Goal: Task Accomplishment & Management: Manage account settings

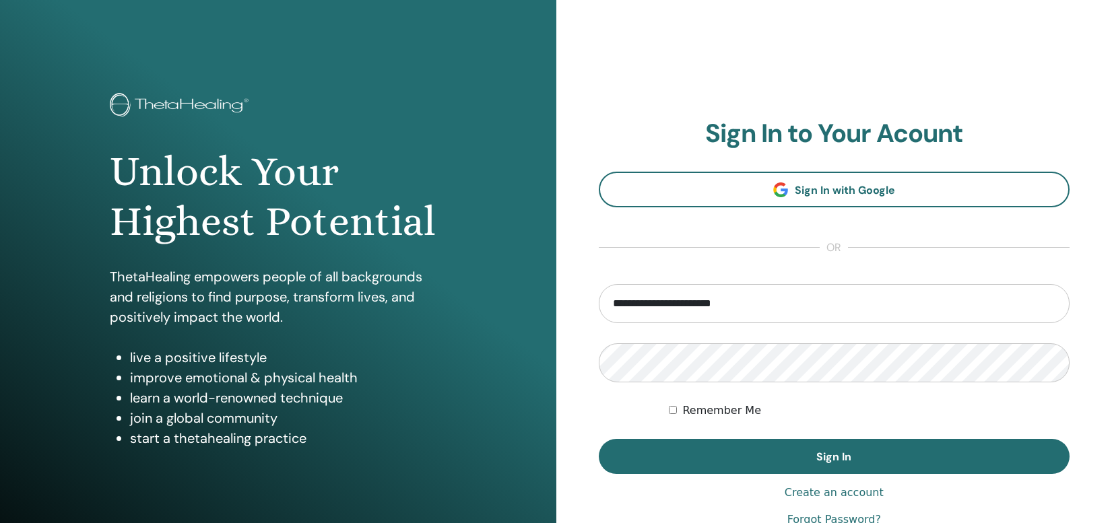
type input "**********"
click at [834, 457] on button "Sign In" at bounding box center [834, 456] width 471 height 35
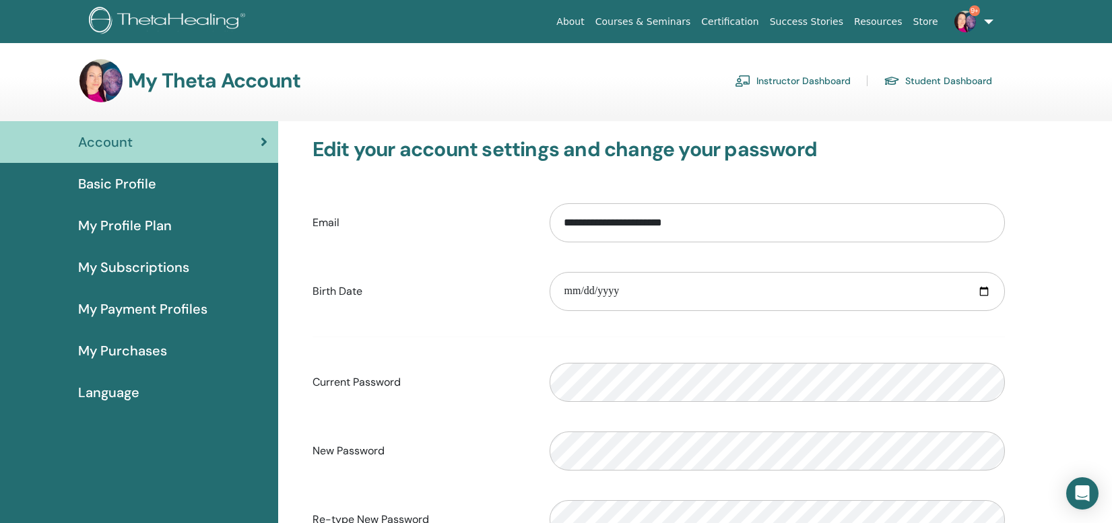
click at [819, 83] on link "Instructor Dashboard" at bounding box center [793, 81] width 116 height 22
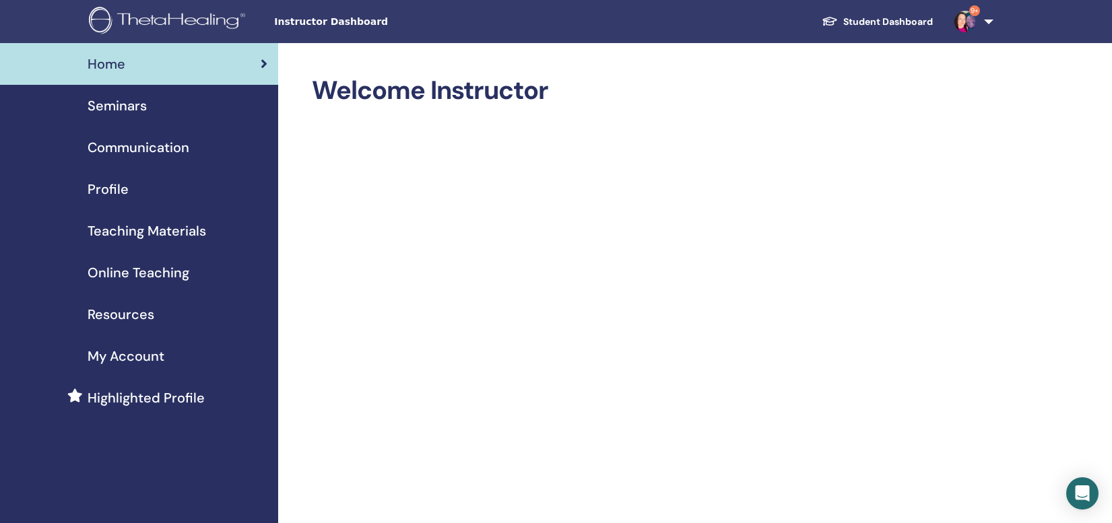
click at [116, 105] on span "Seminars" at bounding box center [117, 106] width 59 height 20
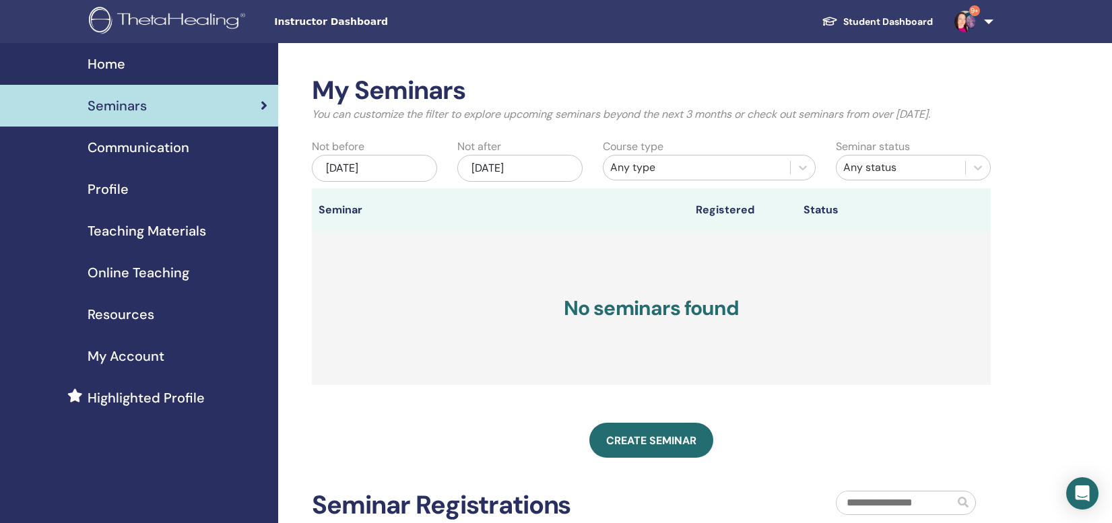
click at [389, 162] on div "Jul/14, 2025" at bounding box center [374, 168] width 125 height 27
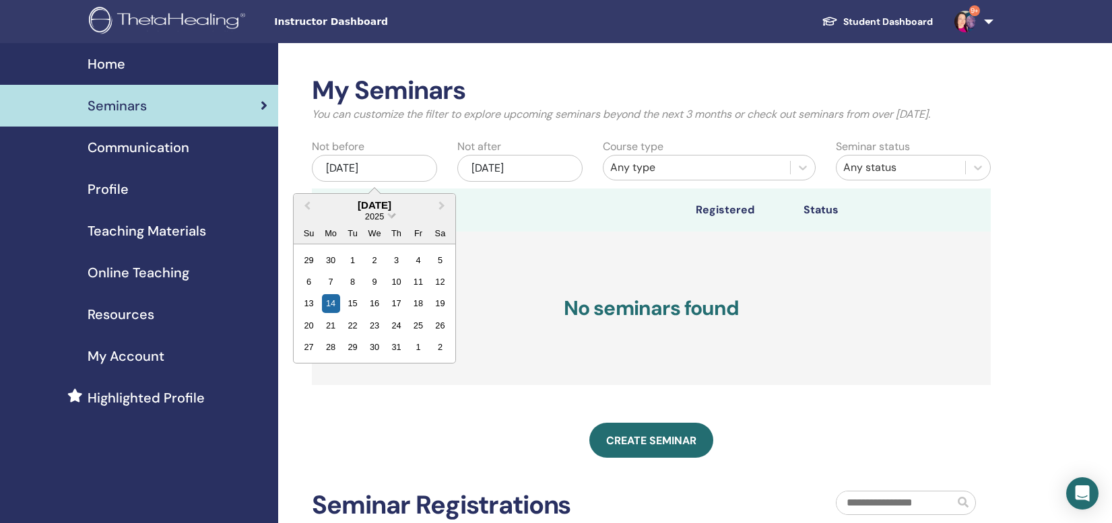
click at [393, 213] on span "Choose Date" at bounding box center [391, 214] width 9 height 9
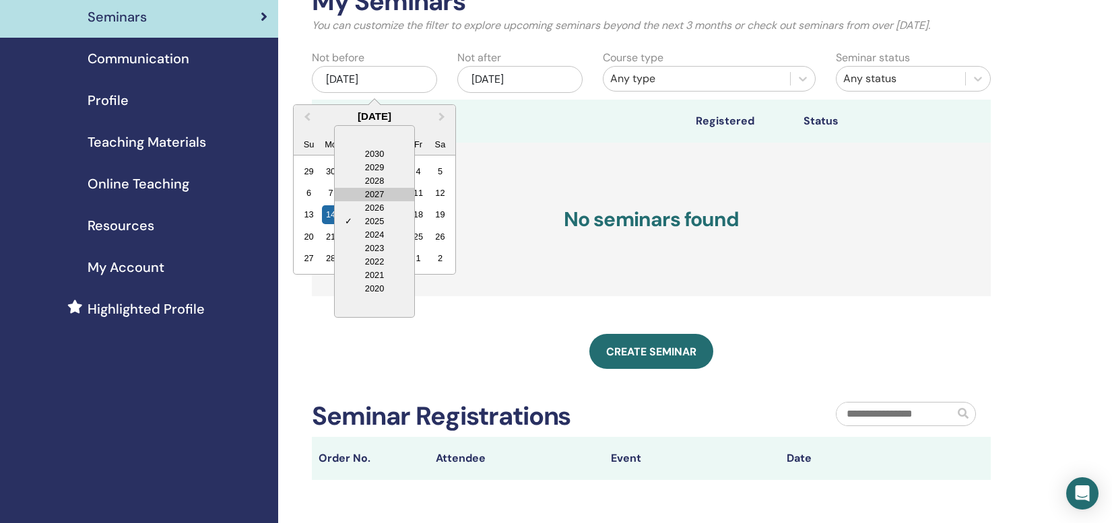
scroll to position [88, 0]
click at [369, 292] on div "2020" at bounding box center [374, 289] width 79 height 13
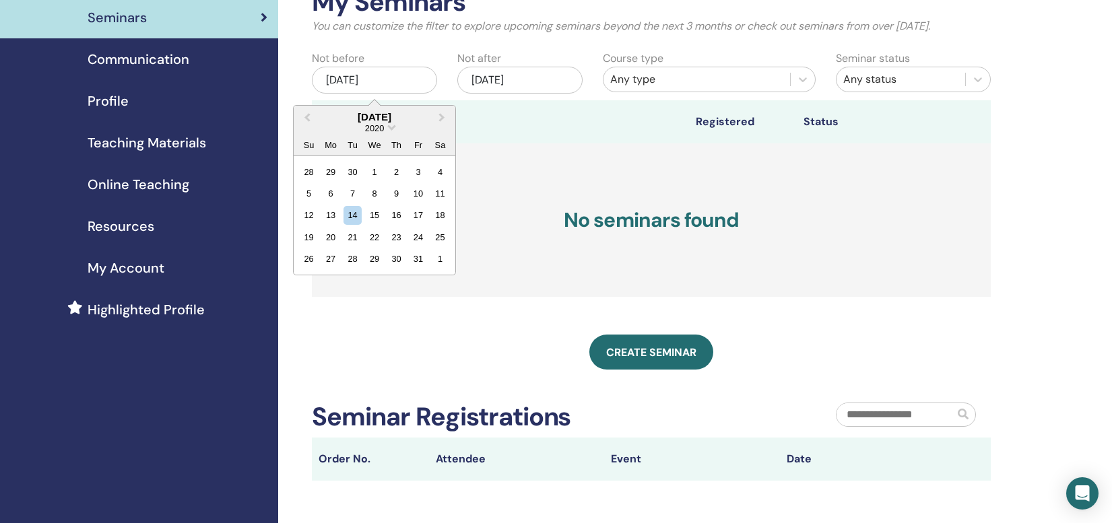
click at [392, 131] on div "2020" at bounding box center [375, 128] width 162 height 11
click at [391, 126] on span "Choose Date" at bounding box center [391, 126] width 9 height 9
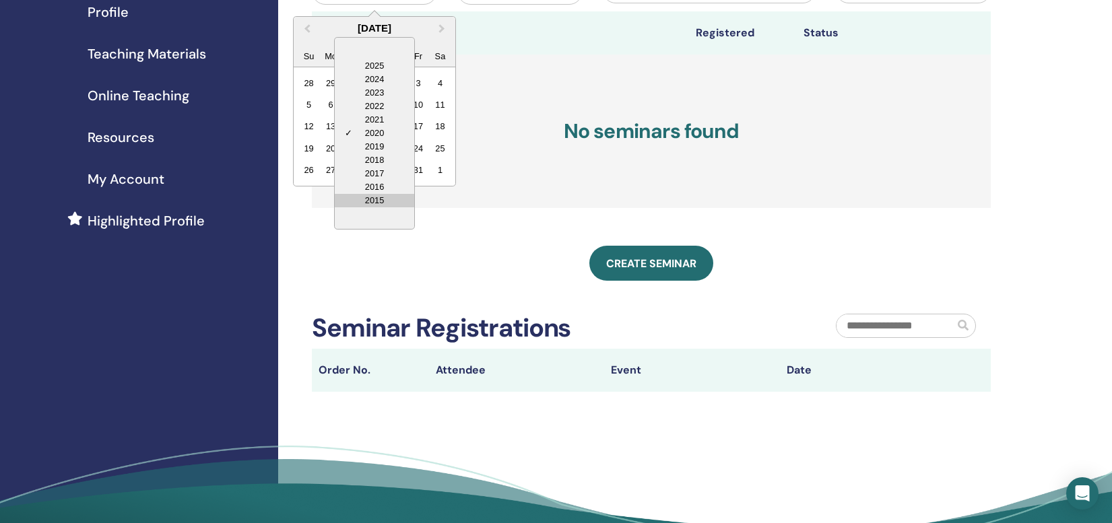
scroll to position [92, 0]
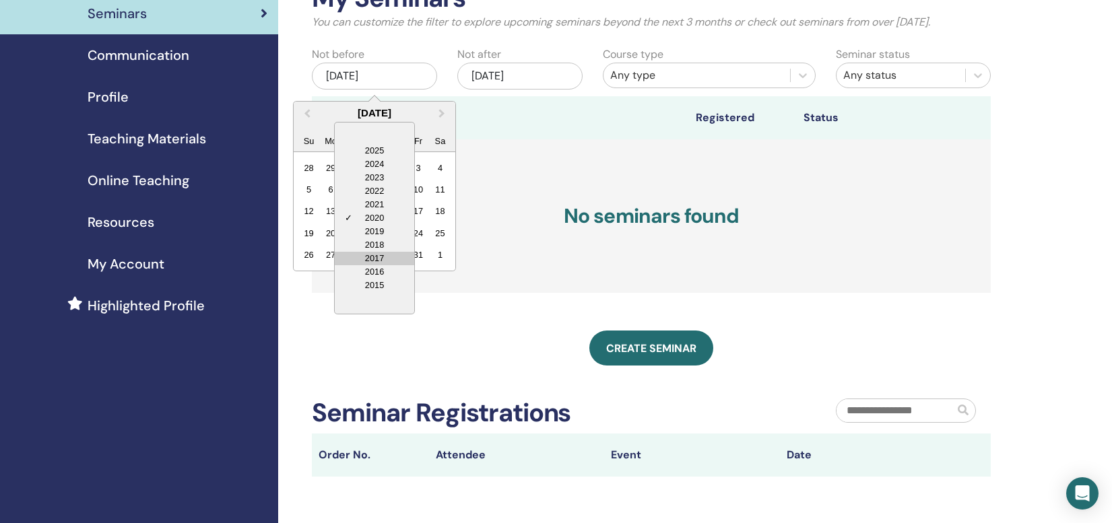
click at [375, 253] on div "2017" at bounding box center [374, 258] width 79 height 13
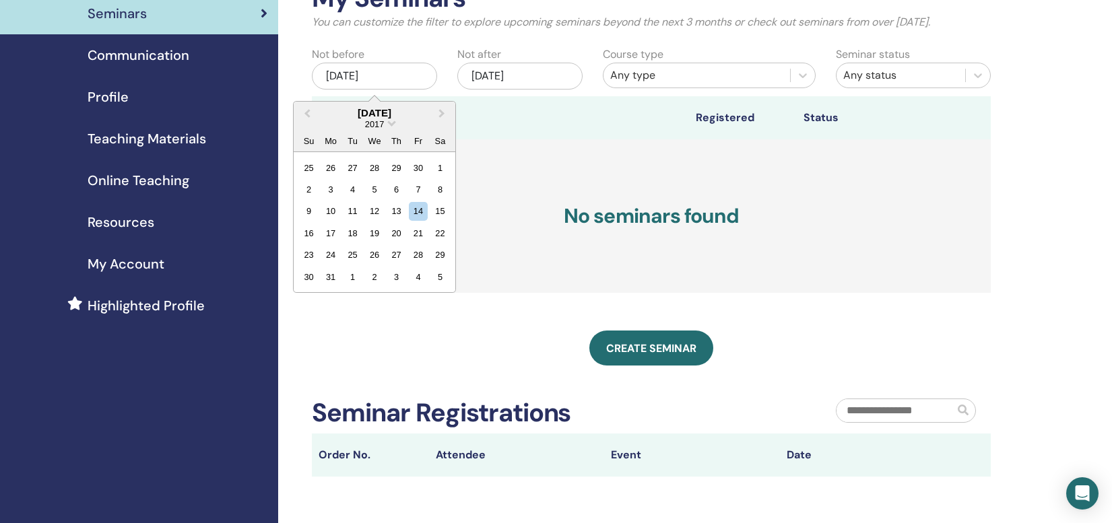
click at [516, 271] on h3 "No seminars found" at bounding box center [651, 216] width 679 height 154
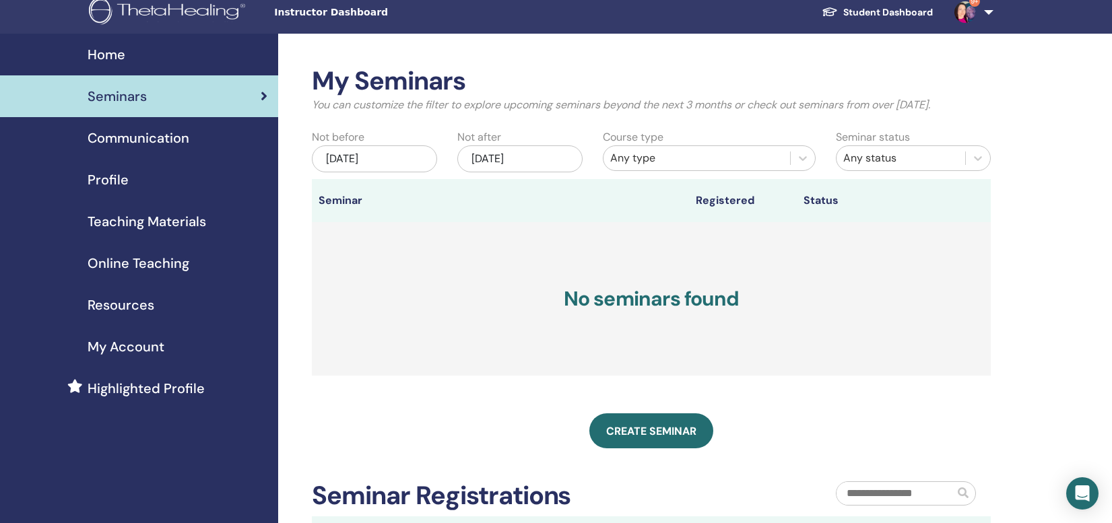
scroll to position [7, 0]
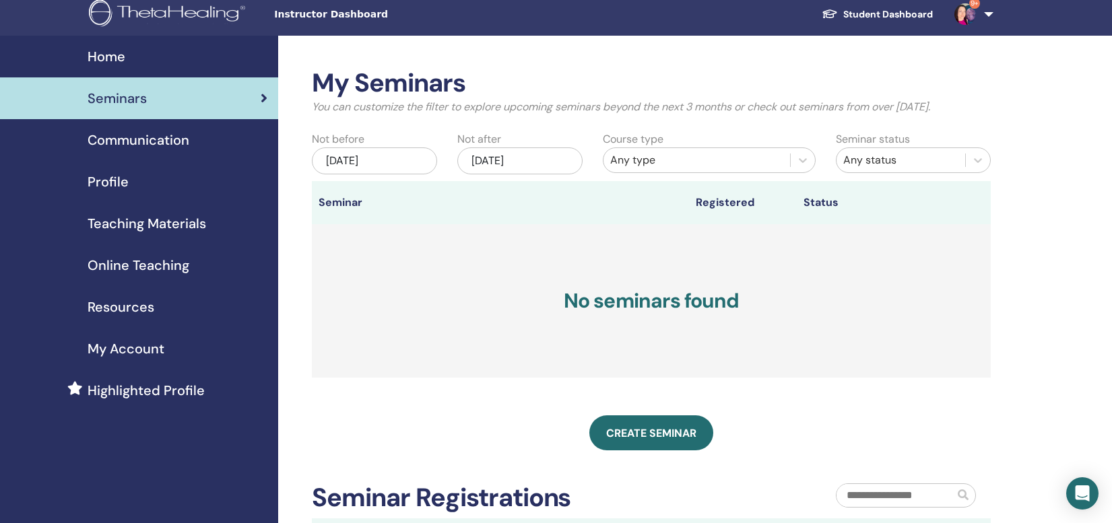
click at [441, 245] on h3 "No seminars found" at bounding box center [651, 301] width 679 height 154
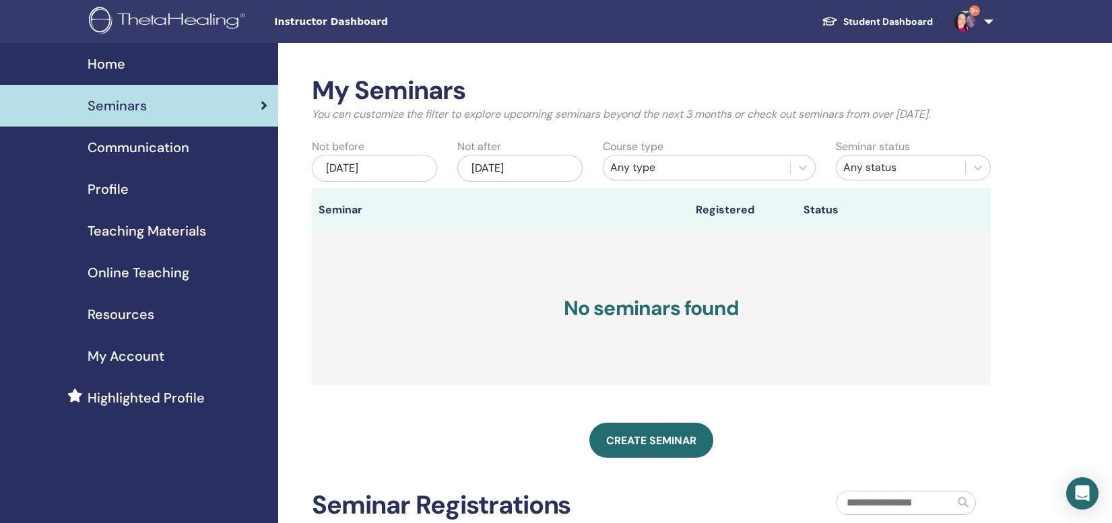
scroll to position [0, 0]
click at [805, 168] on icon at bounding box center [802, 167] width 13 height 13
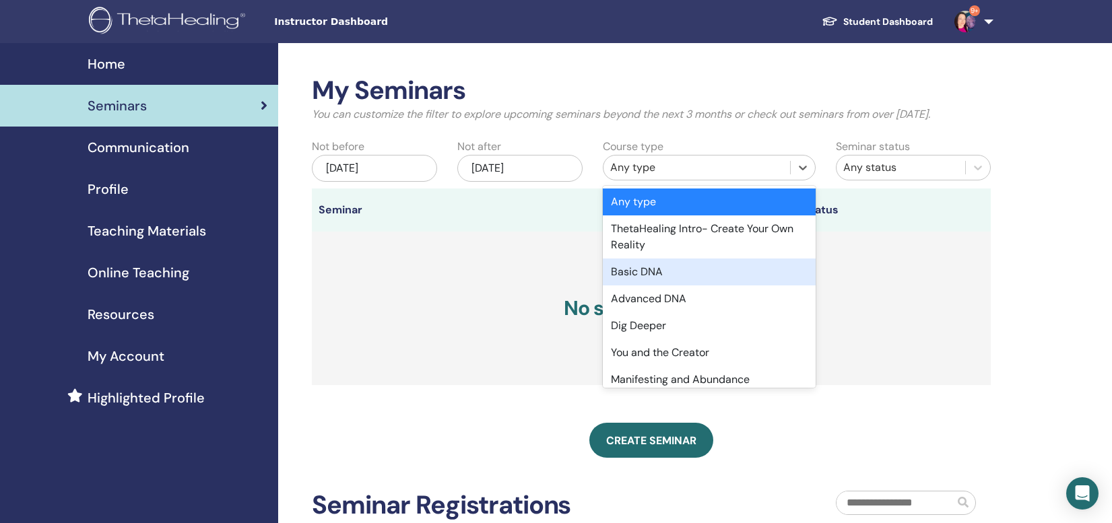
click at [745, 269] on div "Basic DNA" at bounding box center [709, 272] width 213 height 27
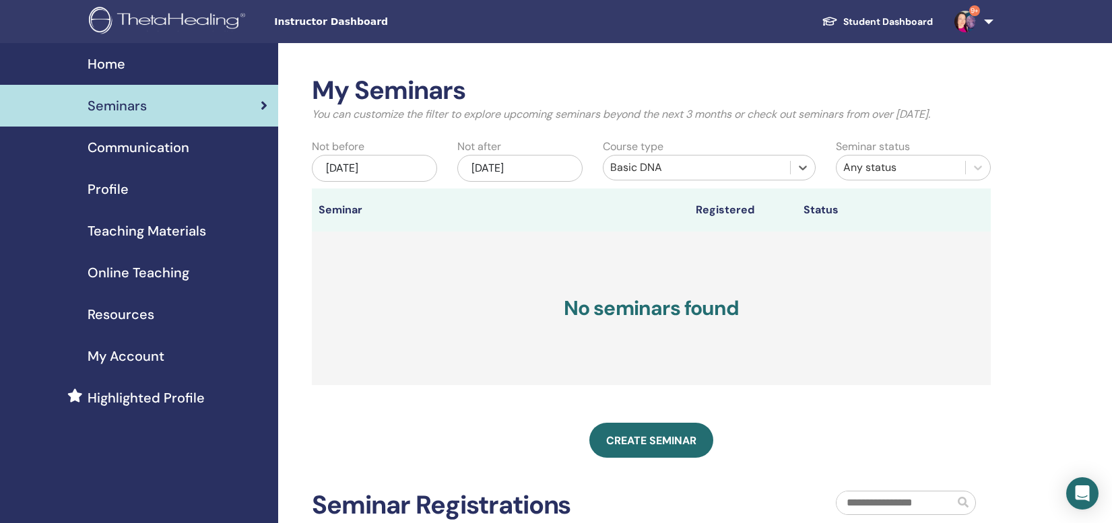
click at [356, 169] on div "Jul/14, 2025" at bounding box center [374, 168] width 125 height 27
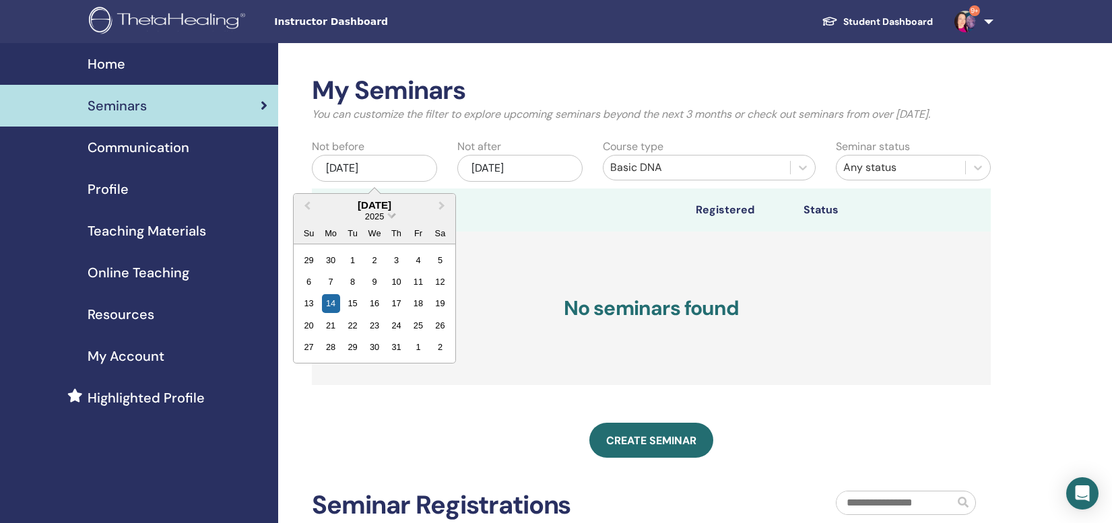
click at [391, 215] on span "Choose Date" at bounding box center [391, 214] width 9 height 9
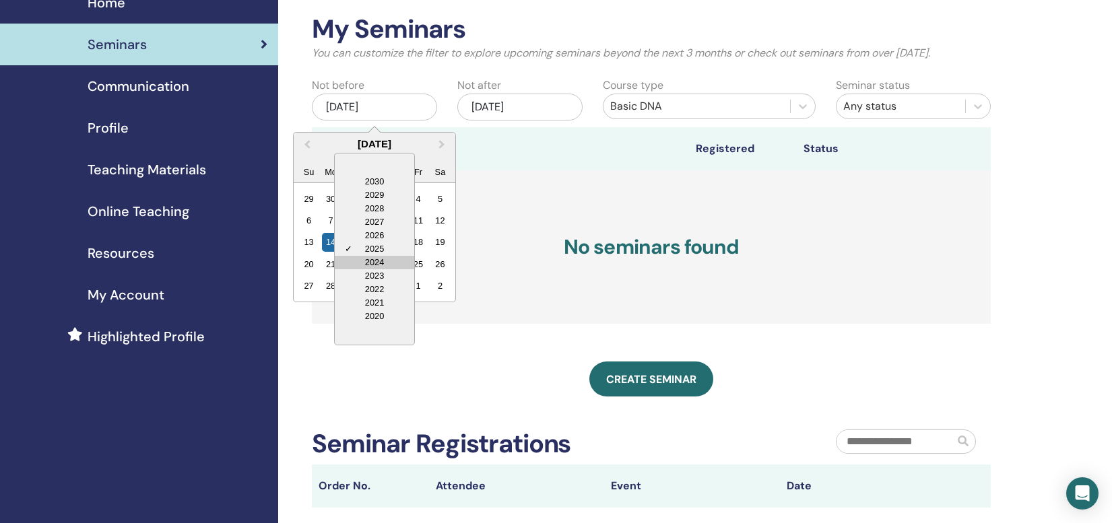
scroll to position [51, 0]
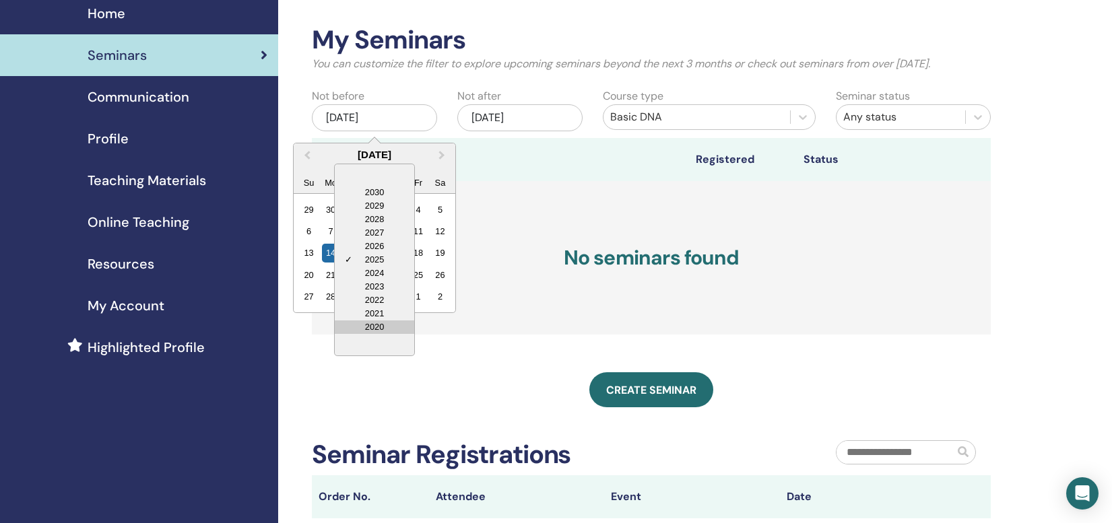
click at [372, 323] on div "2020" at bounding box center [374, 327] width 79 height 13
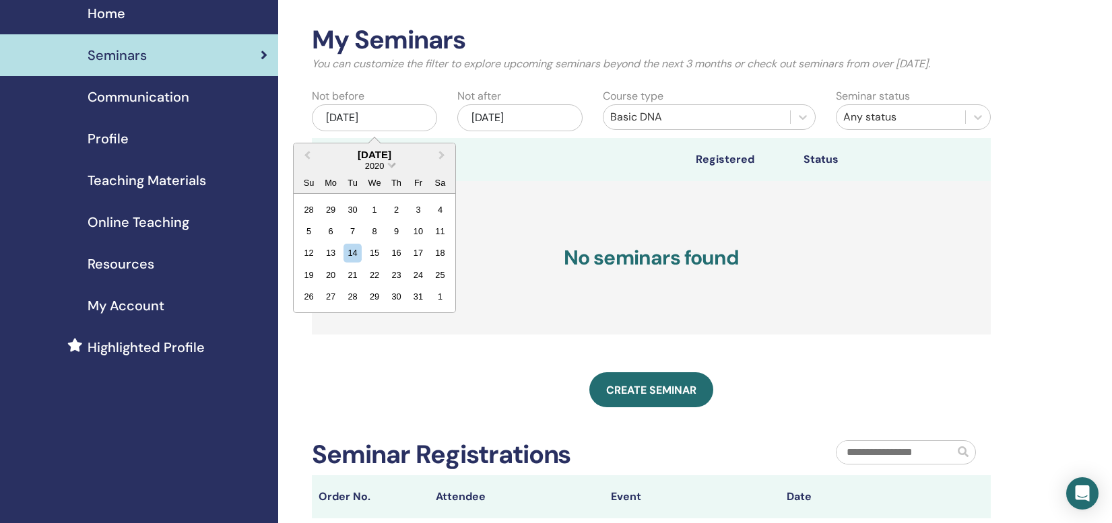
click at [391, 166] on span "Choose Date" at bounding box center [391, 164] width 9 height 9
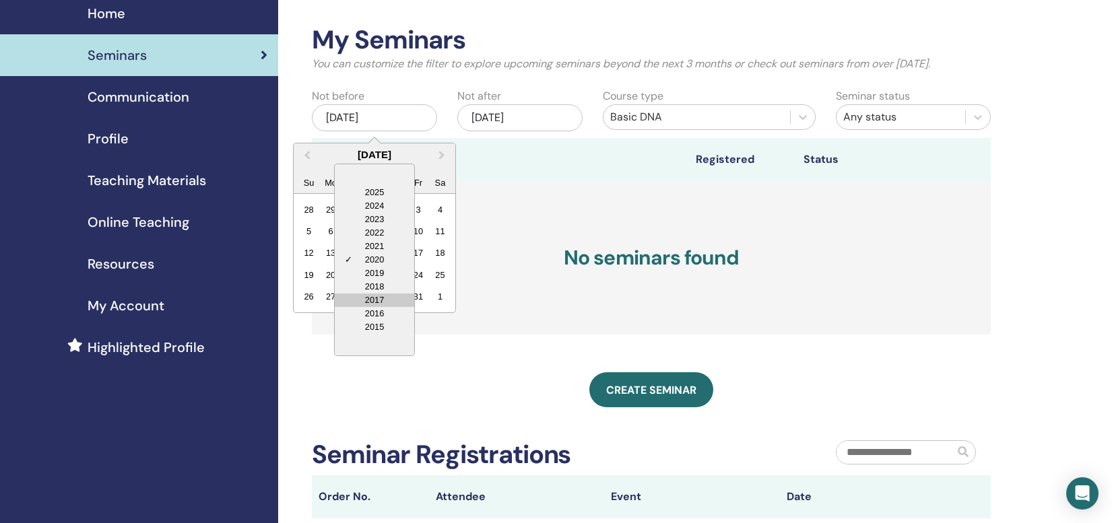
click at [373, 301] on div "2017" at bounding box center [374, 300] width 79 height 13
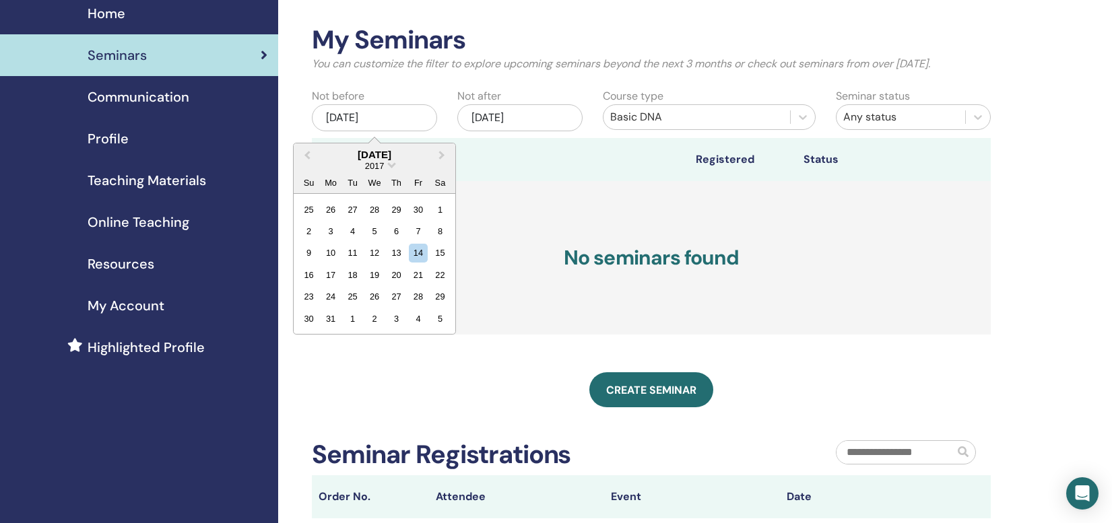
click at [531, 212] on h3 "No seminars found" at bounding box center [651, 258] width 679 height 154
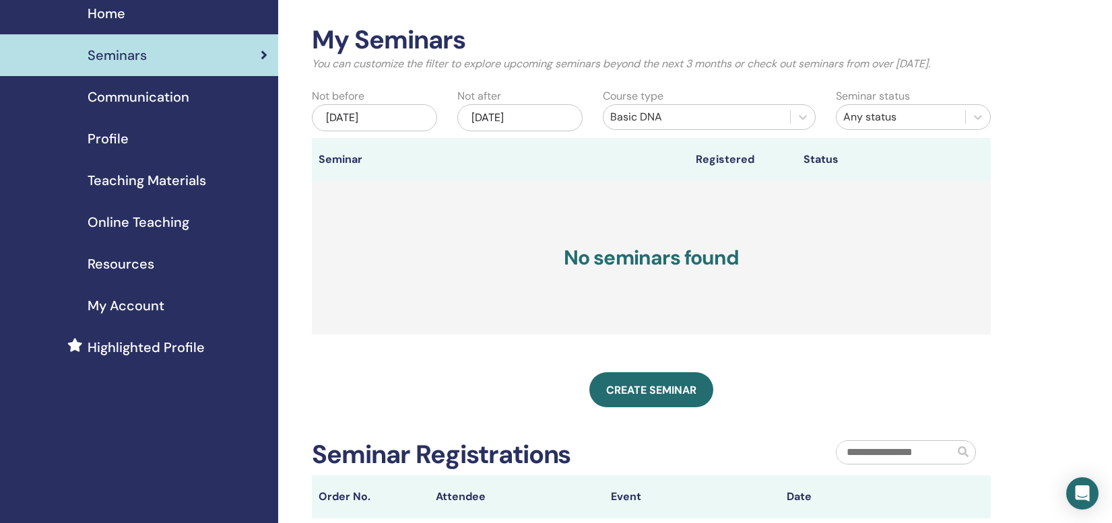
click at [808, 156] on th "Status" at bounding box center [878, 159] width 162 height 43
click at [709, 158] on th "Registered" at bounding box center [743, 159] width 108 height 43
click at [349, 154] on th "Seminar" at bounding box center [366, 159] width 108 height 43
drag, startPoint x: 603, startPoint y: 65, endPoint x: 943, endPoint y: 79, distance: 339.7
click at [943, 79] on div "My Seminars You can customize the filter to explore upcoming seminars beyond th…" at bounding box center [651, 54] width 699 height 58
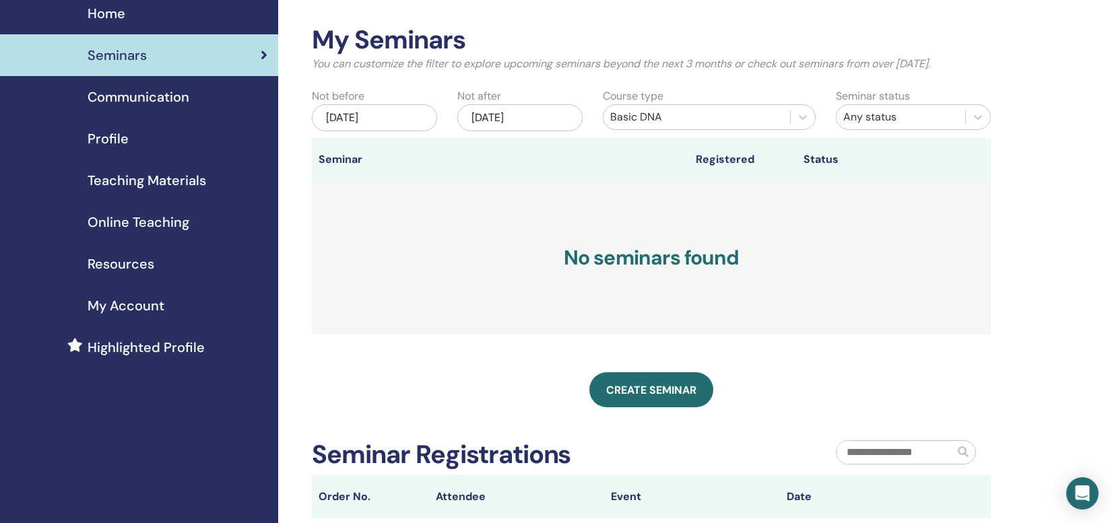
click at [837, 70] on p "You can customize the filter to explore upcoming seminars beyond the next 3 mon…" at bounding box center [651, 64] width 679 height 16
click at [774, 65] on p "You can customize the filter to explore upcoming seminars beyond the next 3 mon…" at bounding box center [651, 64] width 679 height 16
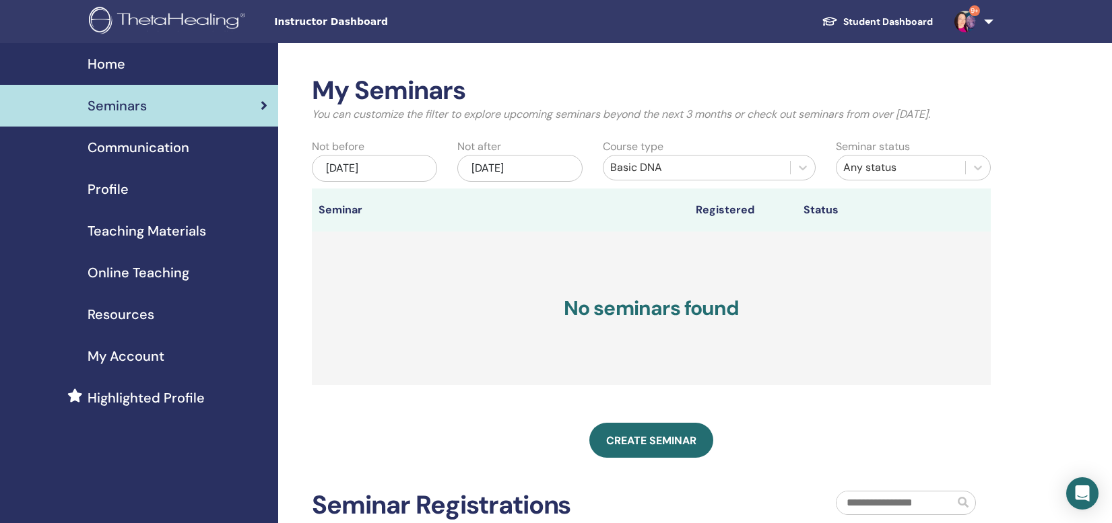
scroll to position [0, 0]
click at [125, 359] on span "My Account" at bounding box center [126, 356] width 77 height 20
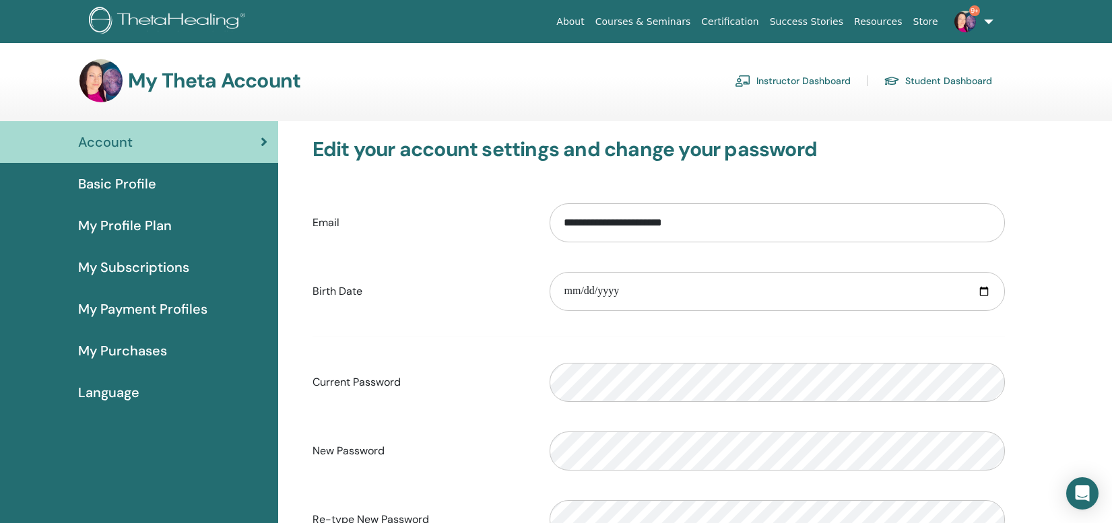
click at [591, 100] on div "My Theta Account Instructor Dashboard Student Dashboard" at bounding box center [535, 80] width 912 height 43
click at [373, 231] on label "Email" at bounding box center [421, 223] width 238 height 26
click at [549, 231] on input "**********" at bounding box center [776, 222] width 455 height 39
click at [558, 171] on div "**********" at bounding box center [658, 365] width 712 height 457
drag, startPoint x: 524, startPoint y: 154, endPoint x: 304, endPoint y: 150, distance: 220.2
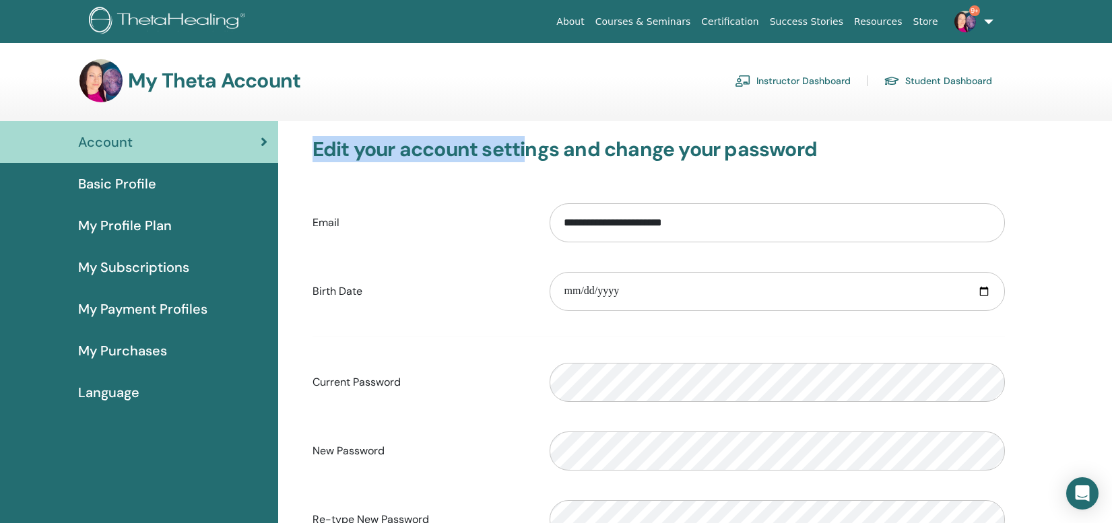
click at [304, 150] on div "**********" at bounding box center [658, 365] width 712 height 457
click at [442, 224] on label "Email" at bounding box center [421, 223] width 238 height 26
click at [549, 224] on input "**********" at bounding box center [776, 222] width 455 height 39
click at [223, 446] on div "Account Basic Profile My Profile Plan My Subscriptions My Payment Profiles My P…" at bounding box center [139, 440] width 278 height 638
click at [646, 62] on div "My Theta Account Instructor Dashboard Student Dashboard" at bounding box center [535, 80] width 912 height 43
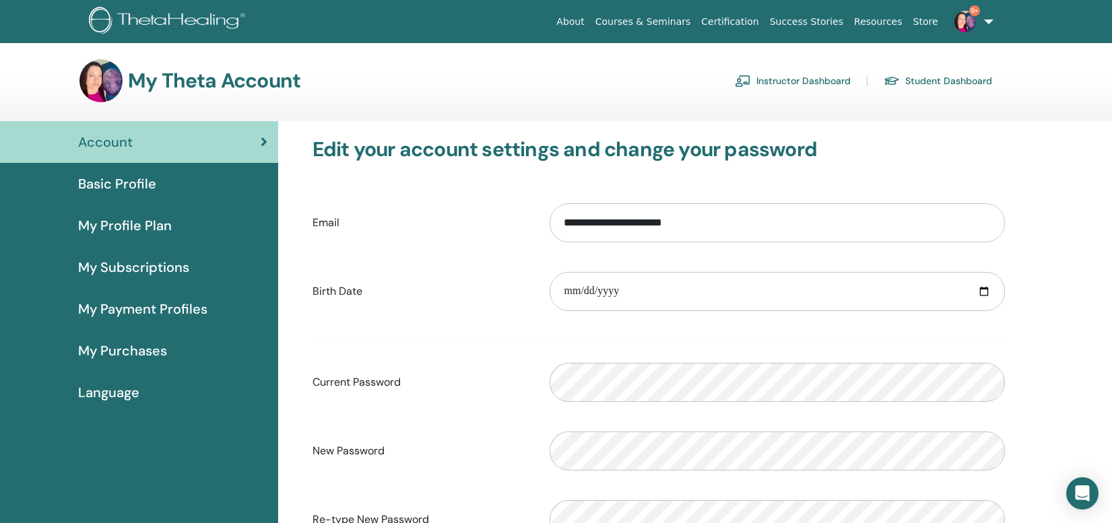
click at [991, 22] on link "9+" at bounding box center [970, 21] width 55 height 43
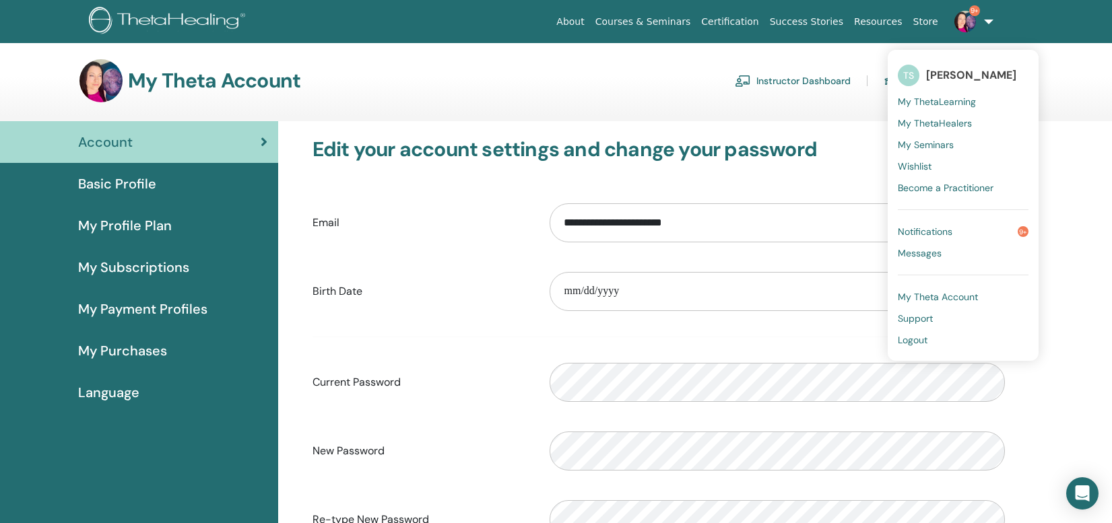
click at [921, 317] on span "Support" at bounding box center [915, 318] width 35 height 12
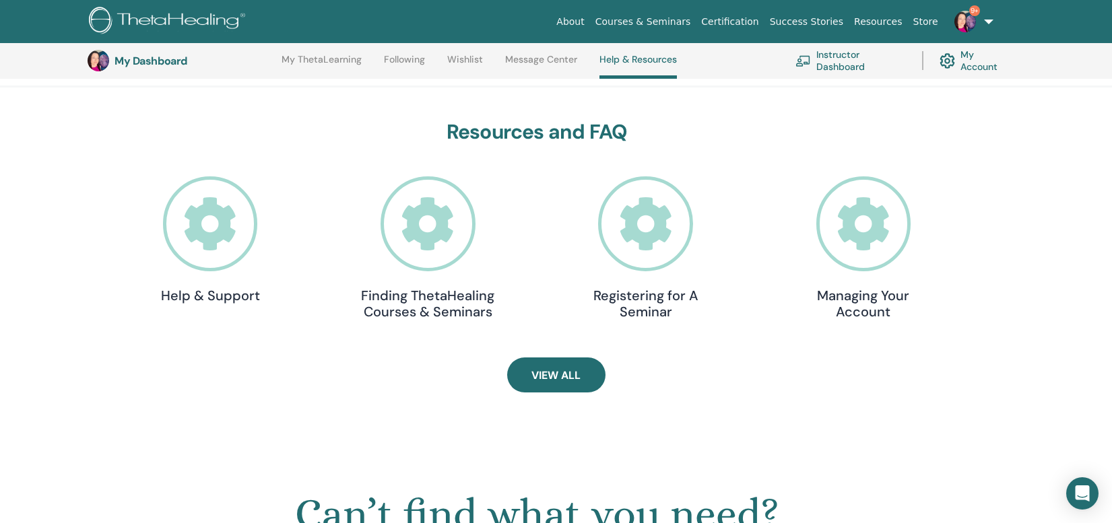
scroll to position [364, 0]
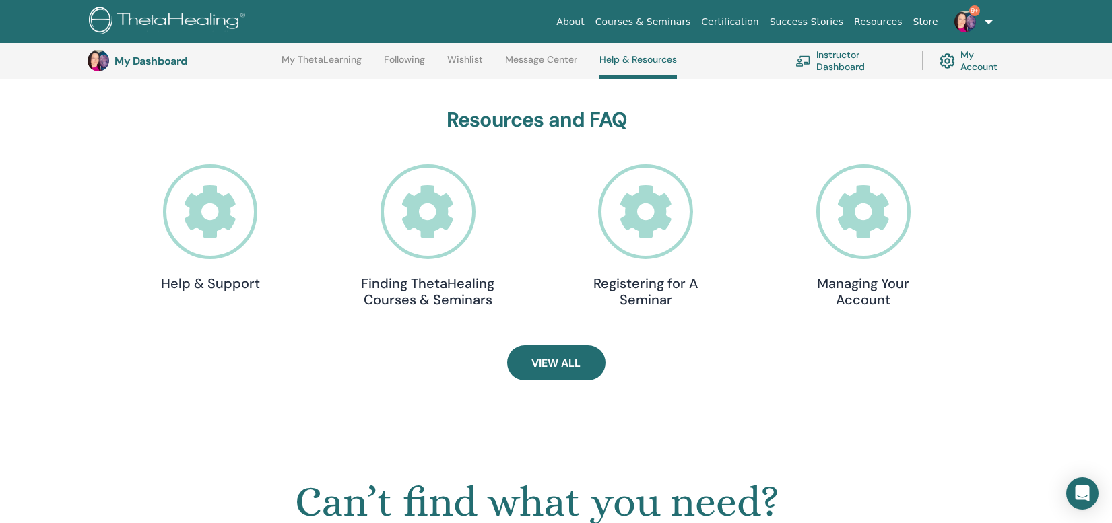
click at [209, 217] on icon at bounding box center [210, 211] width 95 height 95
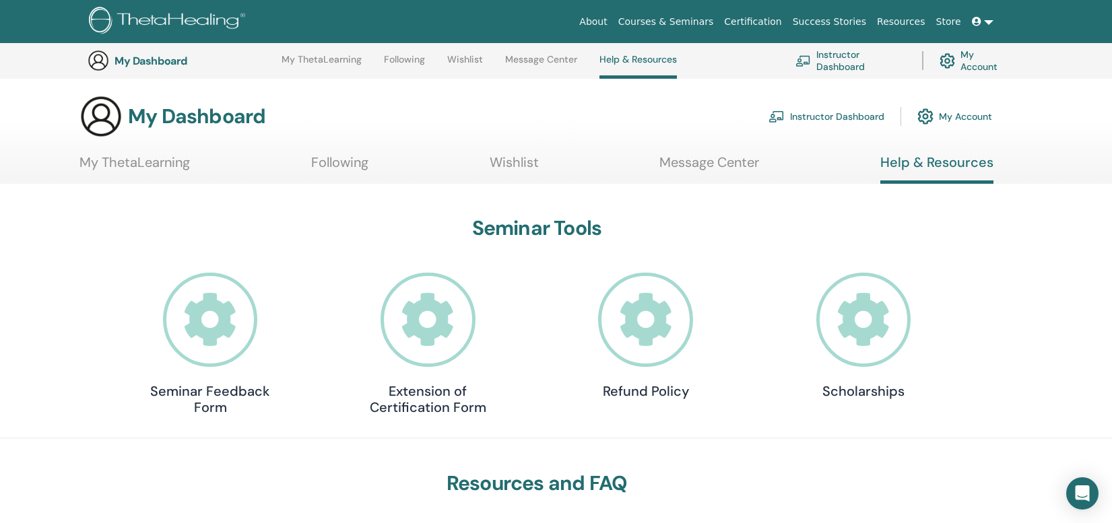
scroll to position [364, 0]
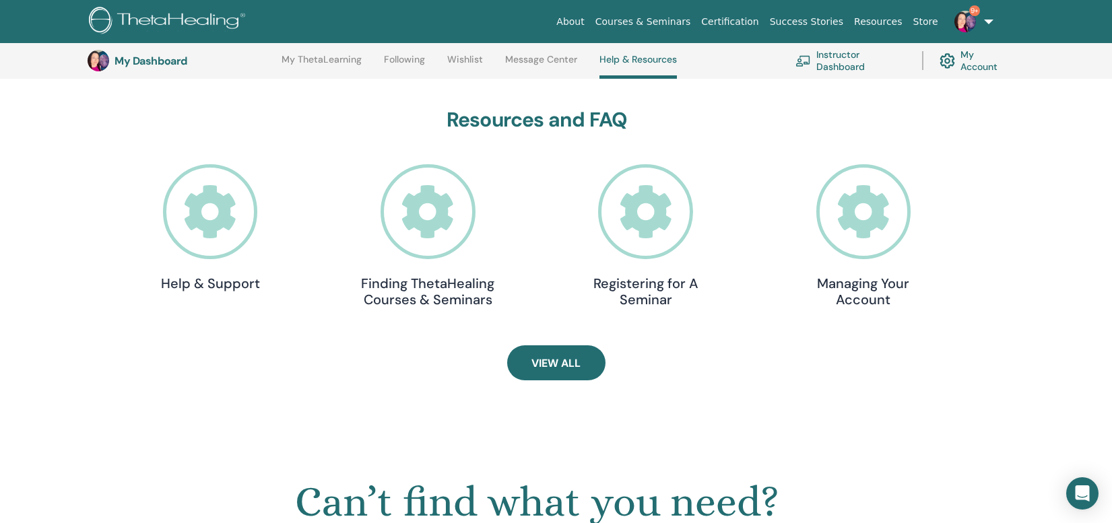
click at [834, 65] on link "Instructor Dashboard" at bounding box center [850, 61] width 110 height 30
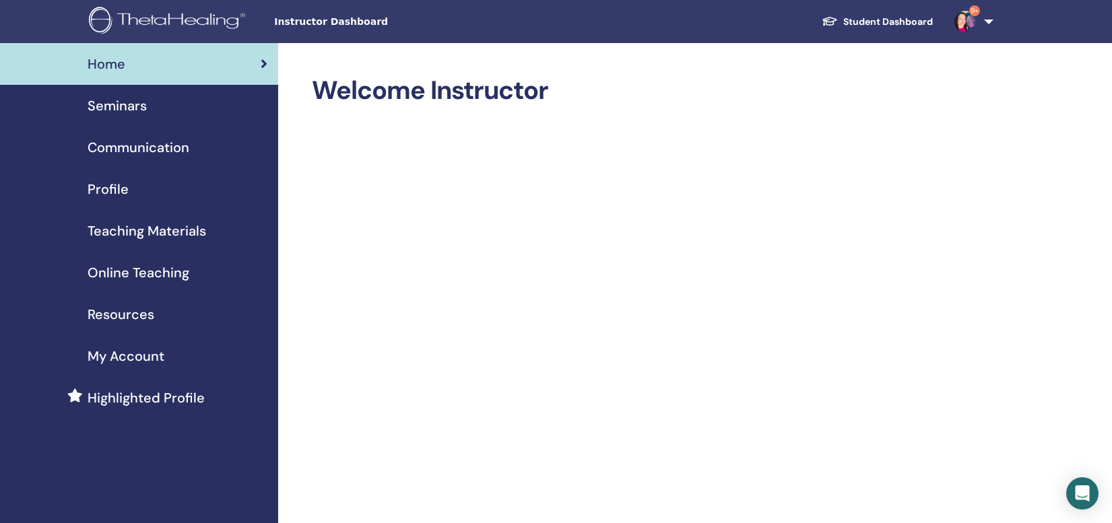
click at [148, 111] on div "Seminars" at bounding box center [139, 106] width 257 height 20
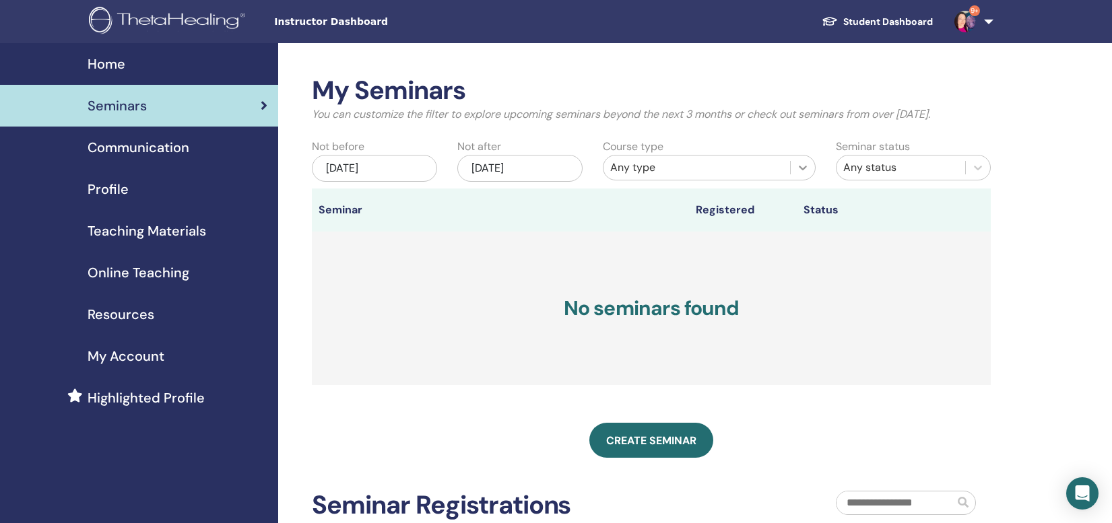
click at [805, 167] on icon at bounding box center [803, 168] width 8 height 5
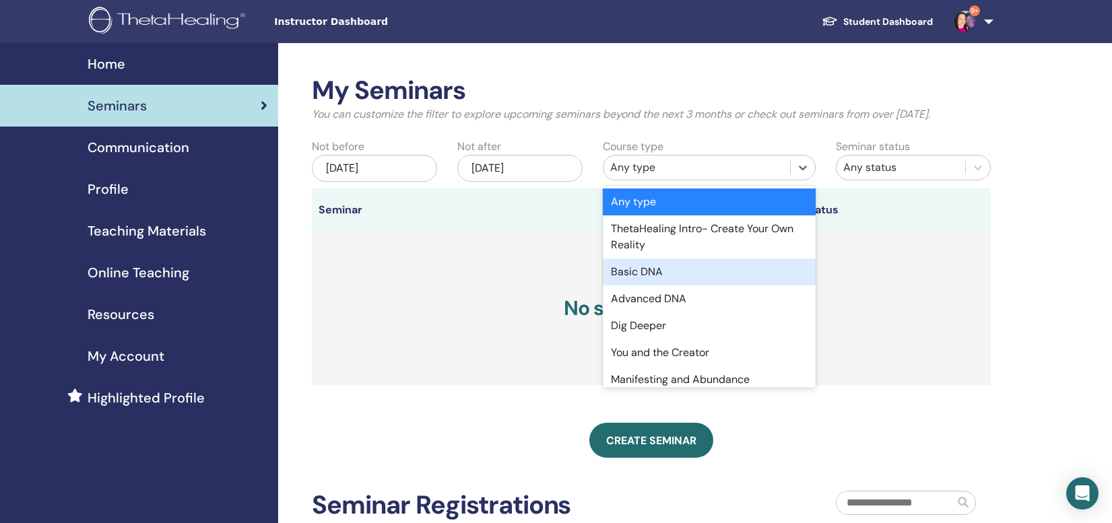
click at [700, 265] on div "Basic DNA" at bounding box center [709, 272] width 213 height 27
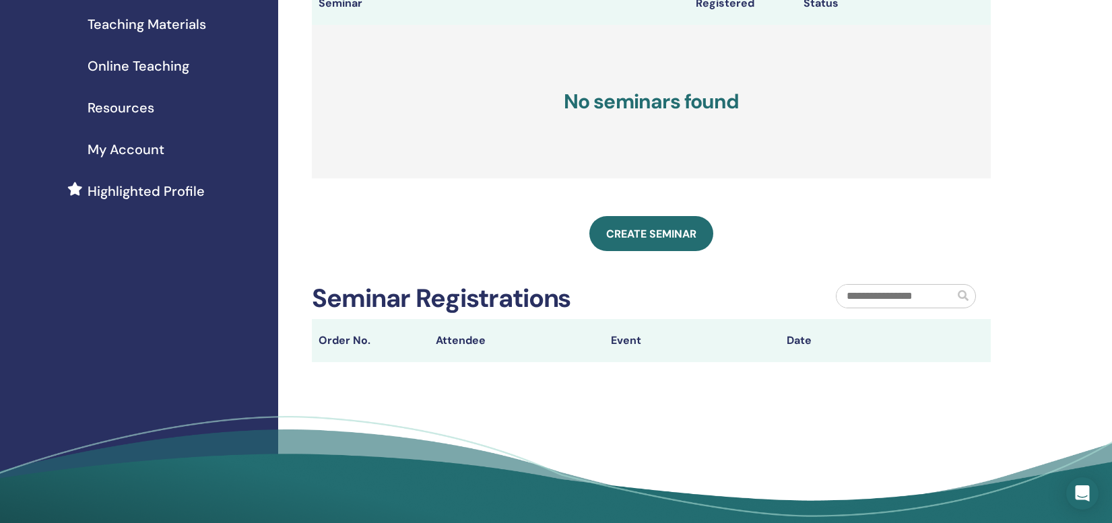
scroll to position [207, 0]
click at [865, 294] on input "text" at bounding box center [895, 295] width 118 height 23
type input "********"
click at [968, 292] on span at bounding box center [963, 295] width 11 height 11
click at [968, 294] on span at bounding box center [963, 295] width 11 height 11
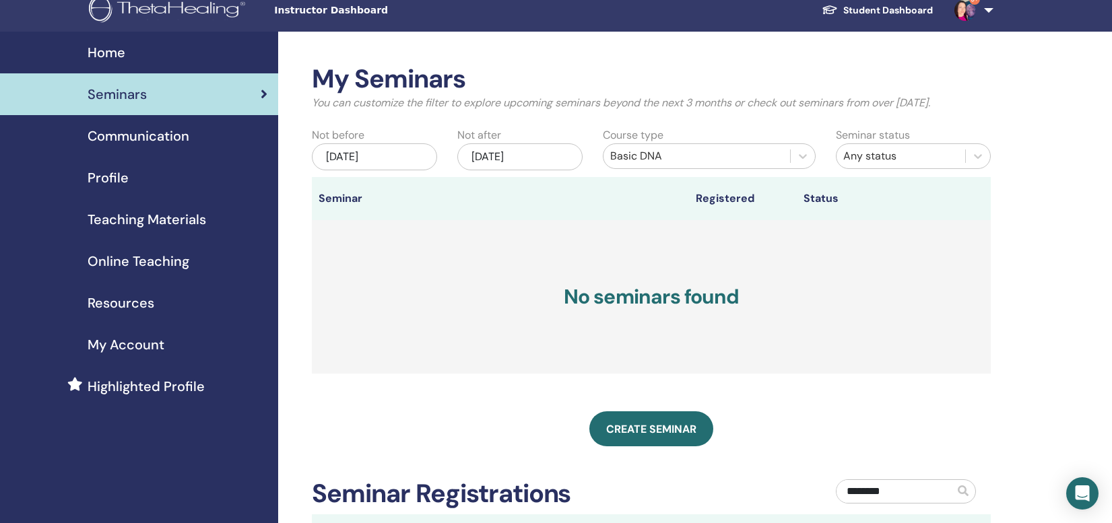
scroll to position [0, 0]
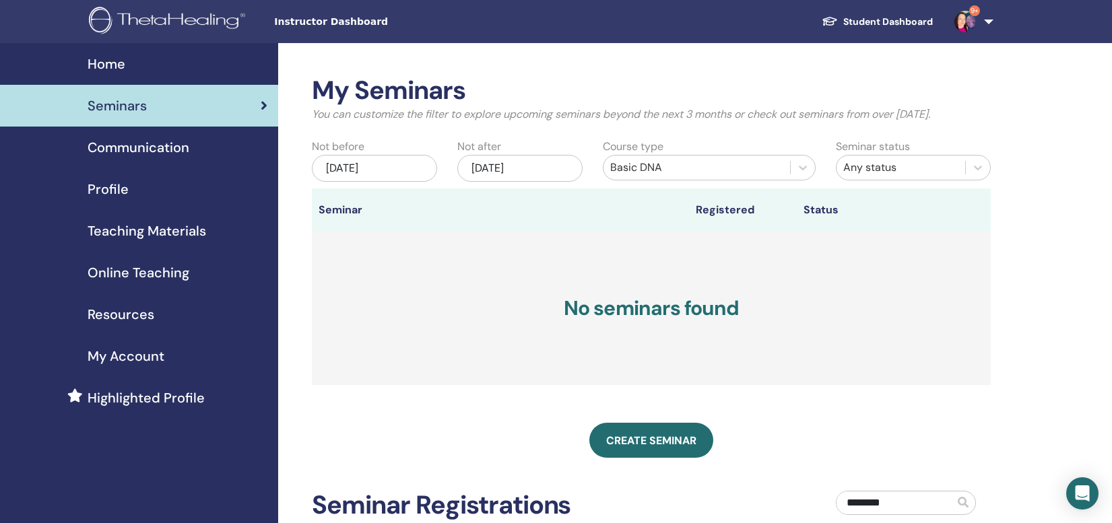
click at [415, 171] on div "[DATE]" at bounding box center [374, 168] width 125 height 27
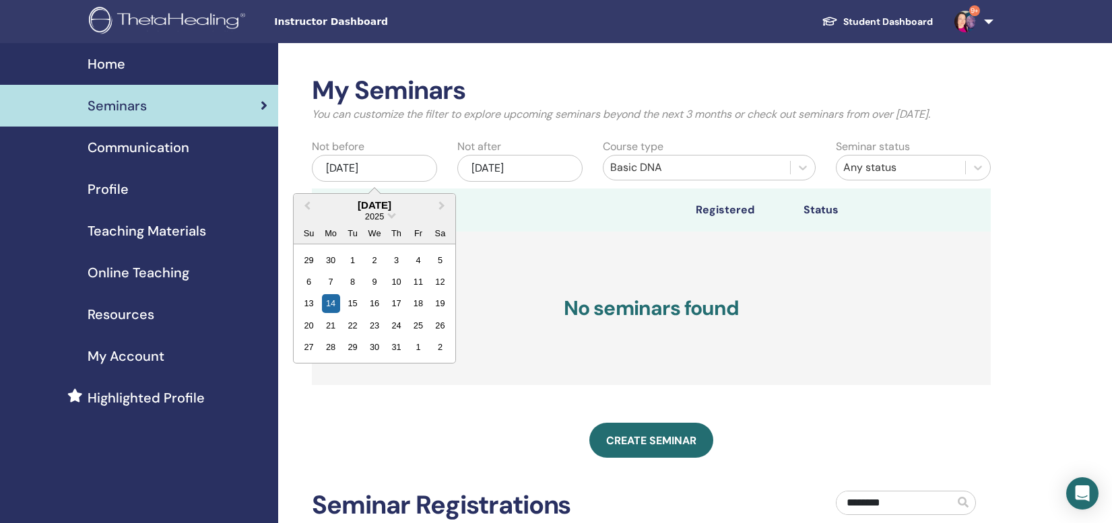
click at [415, 171] on div "Jul/14, 2025" at bounding box center [374, 168] width 125 height 27
click at [387, 217] on div "2025" at bounding box center [375, 216] width 162 height 11
click at [389, 215] on span "Choose Date" at bounding box center [391, 214] width 9 height 9
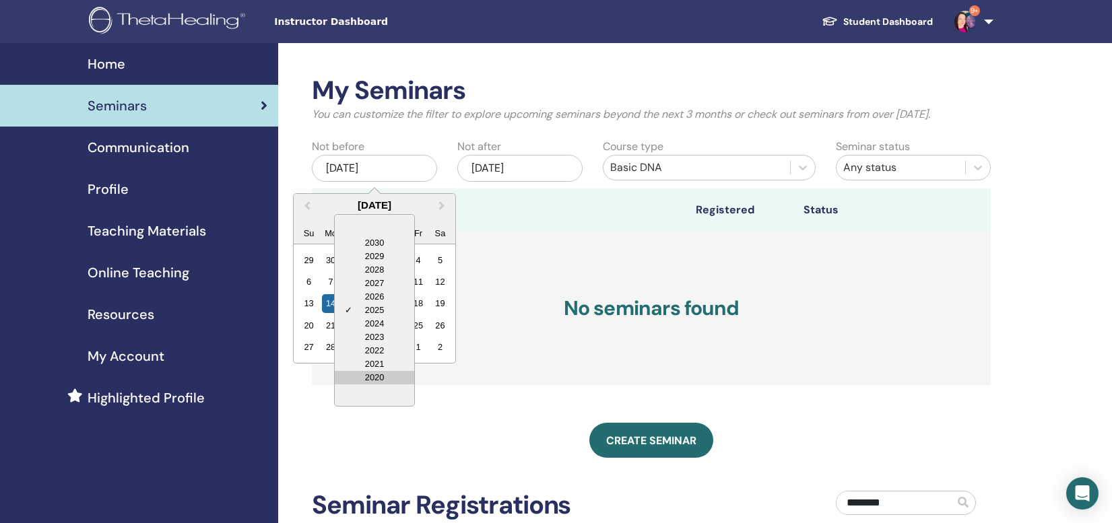
click at [365, 374] on div "2020" at bounding box center [374, 377] width 79 height 13
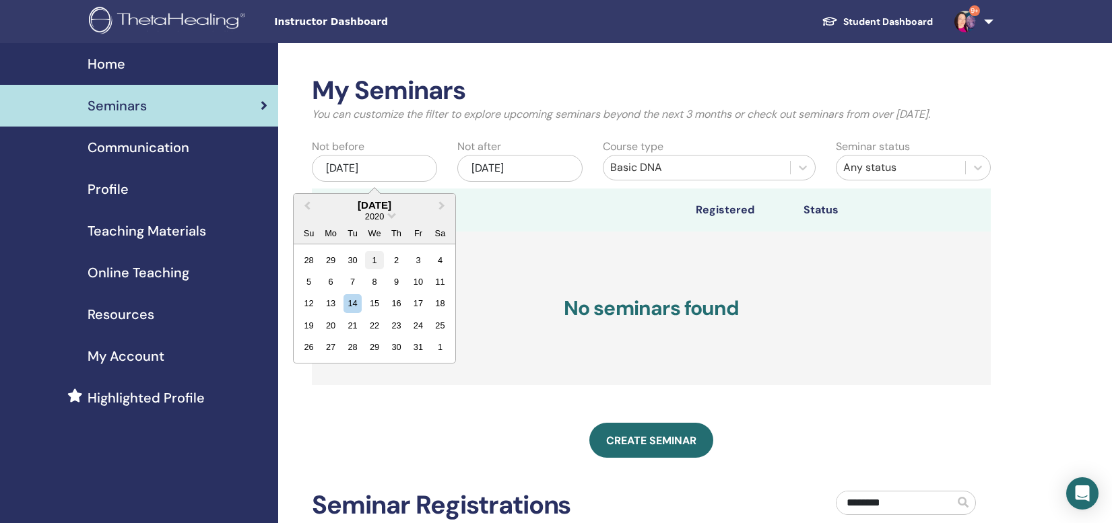
click at [372, 258] on div "1" at bounding box center [374, 259] width 18 height 18
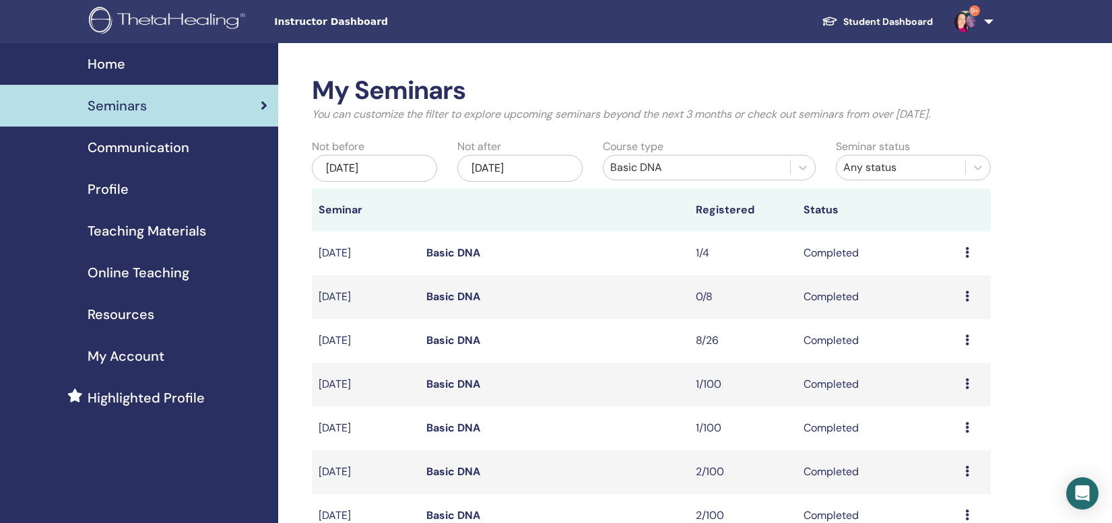
click at [395, 164] on div "Jul/01, 2020" at bounding box center [374, 168] width 125 height 27
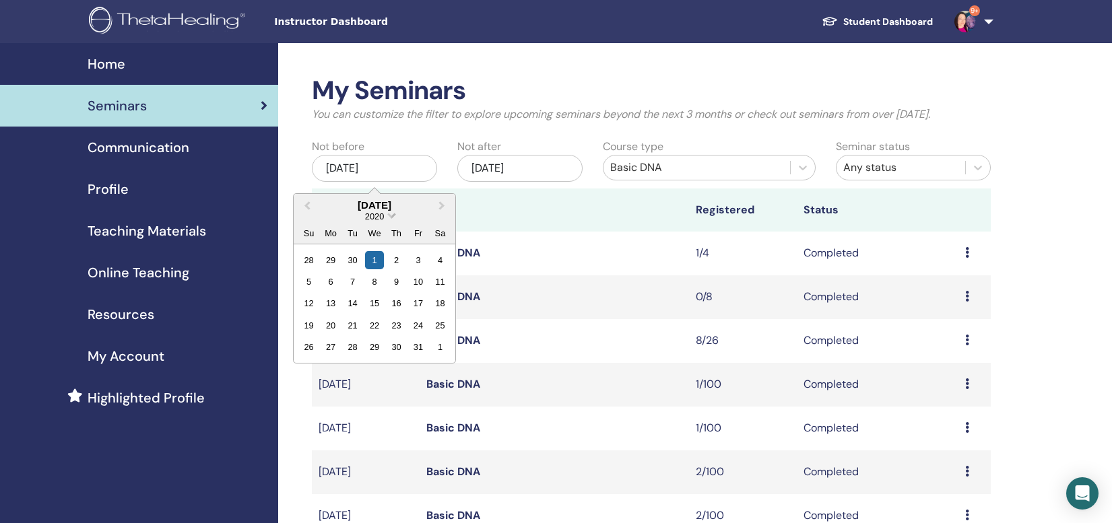
click at [393, 215] on span "Choose Date" at bounding box center [391, 214] width 9 height 9
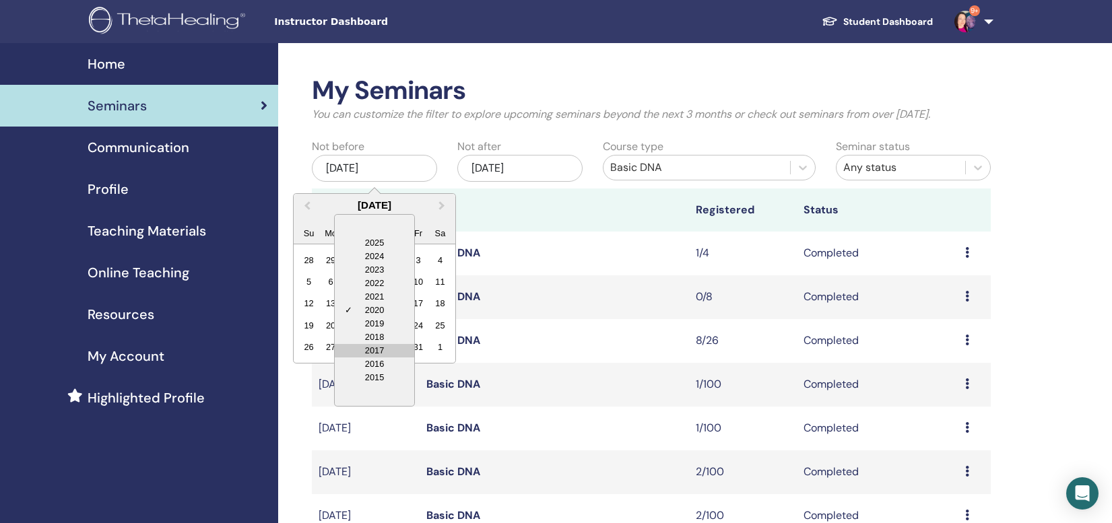
click at [376, 349] on div "2017" at bounding box center [374, 350] width 79 height 13
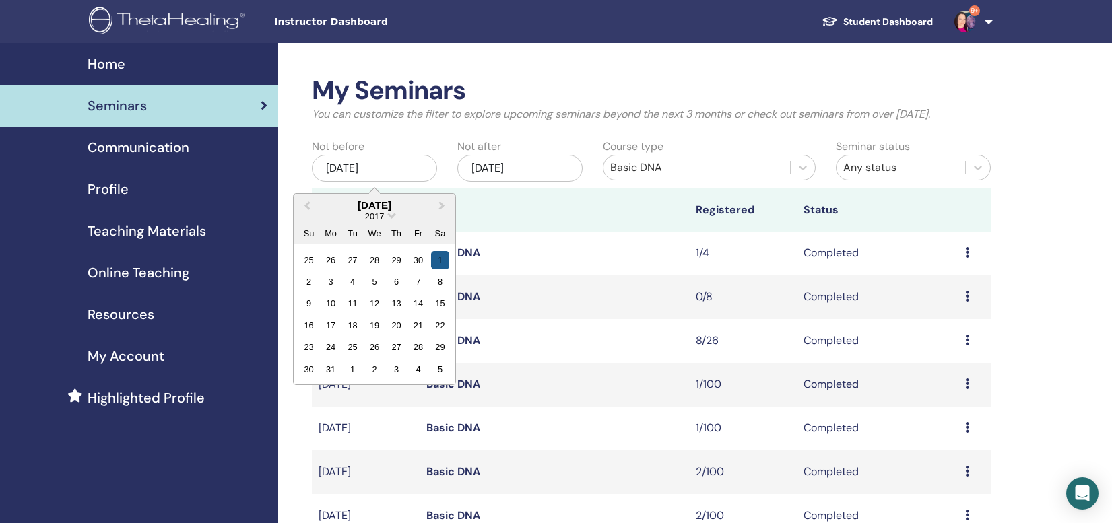
click at [438, 262] on div "1" at bounding box center [440, 259] width 18 height 18
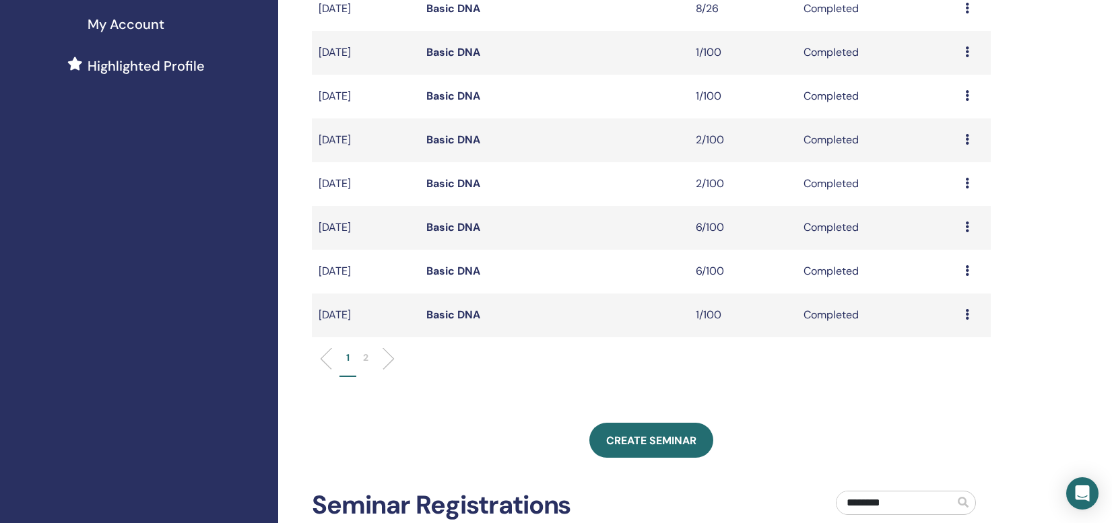
scroll to position [333, 0]
click at [364, 357] on p "2" at bounding box center [365, 356] width 5 height 14
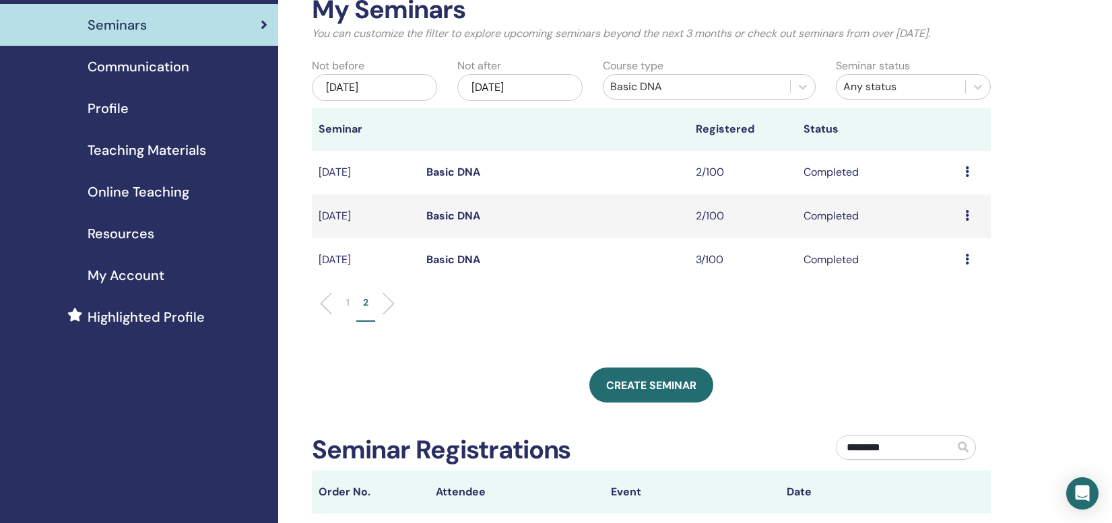
scroll to position [77, 0]
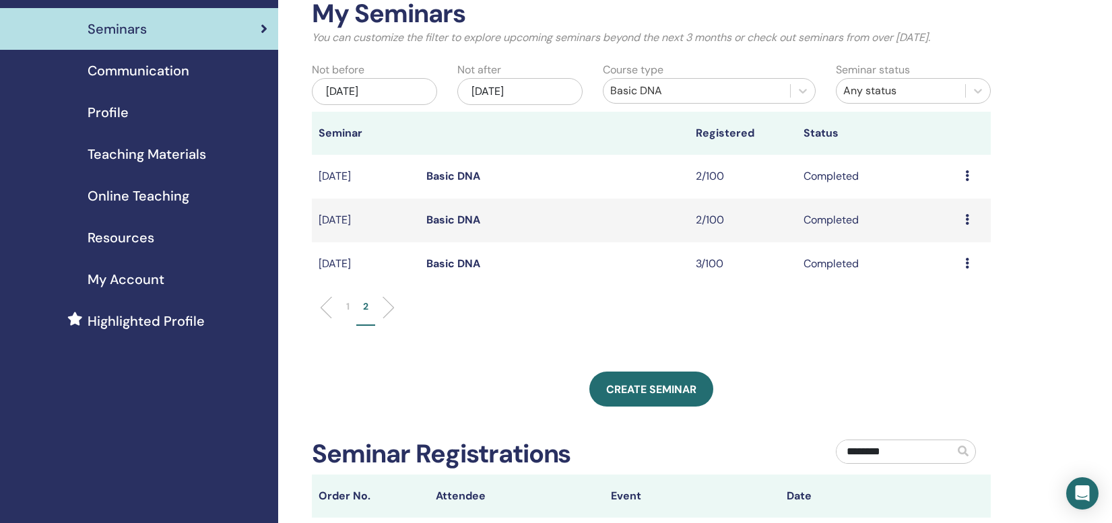
click at [452, 263] on link "Basic DNA" at bounding box center [453, 264] width 54 height 14
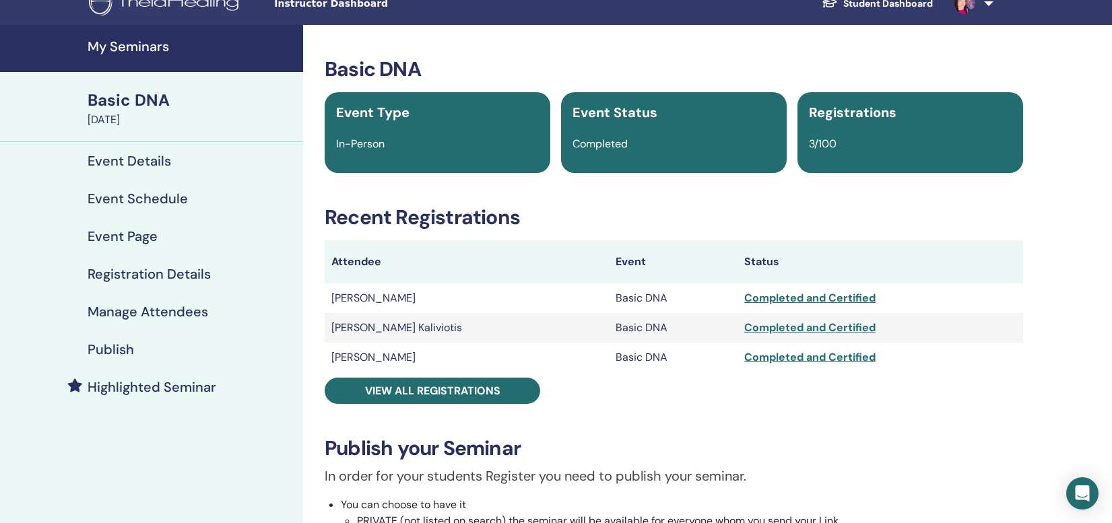
scroll to position [11, 0]
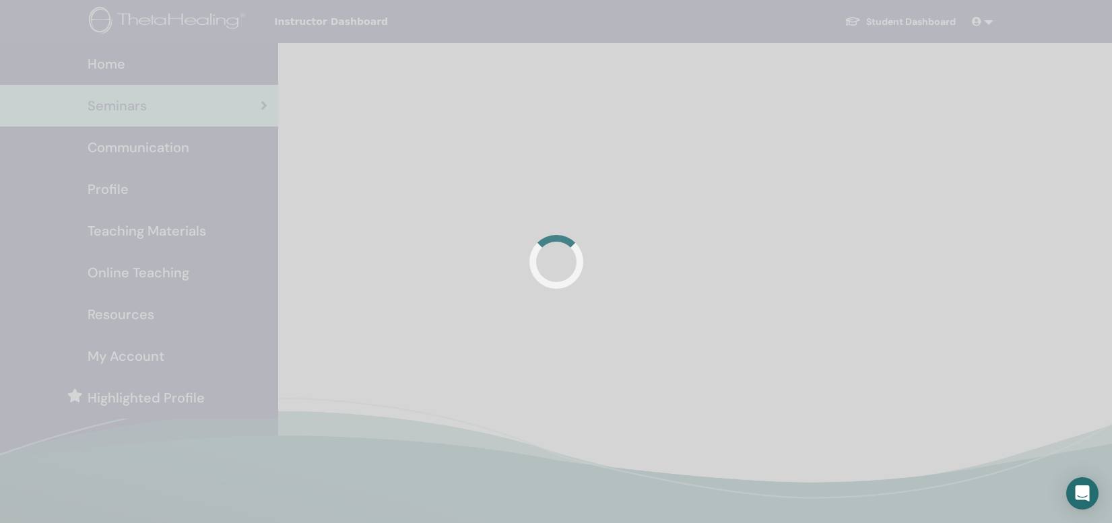
scroll to position [77, 0]
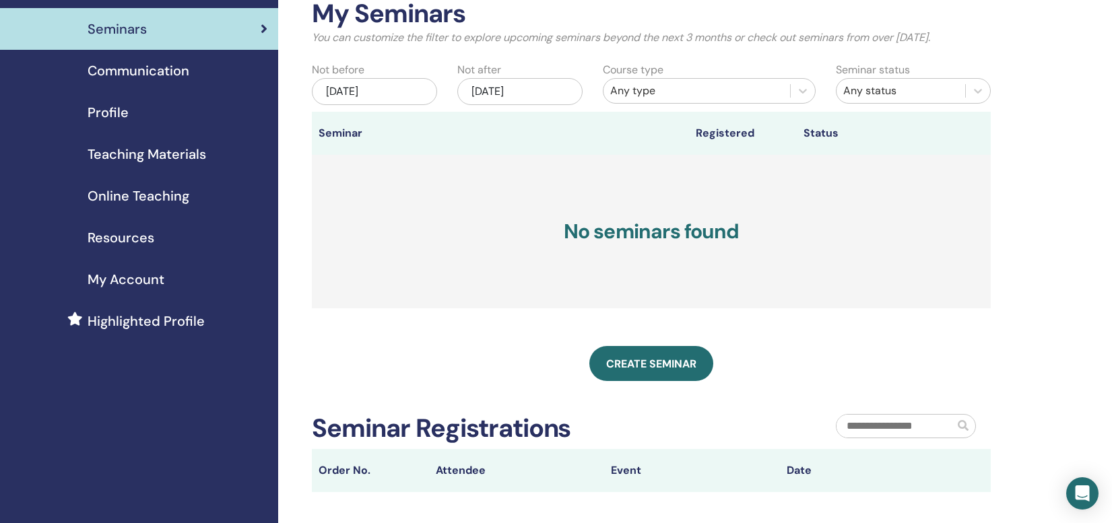
click at [405, 97] on div "[DATE]" at bounding box center [374, 91] width 125 height 27
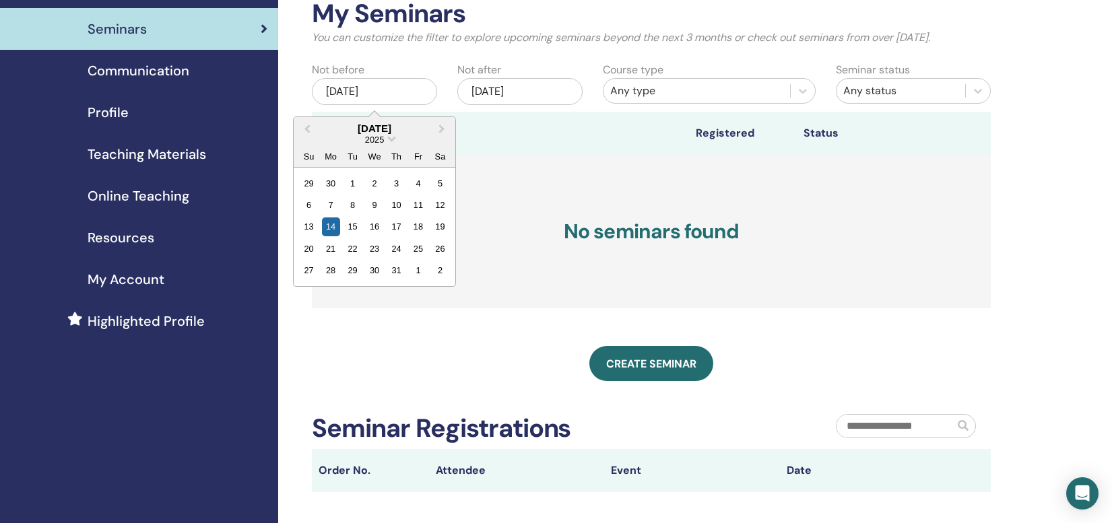
click at [392, 142] on div "2025" at bounding box center [375, 139] width 162 height 11
click at [391, 139] on span "Choose Date" at bounding box center [391, 137] width 9 height 9
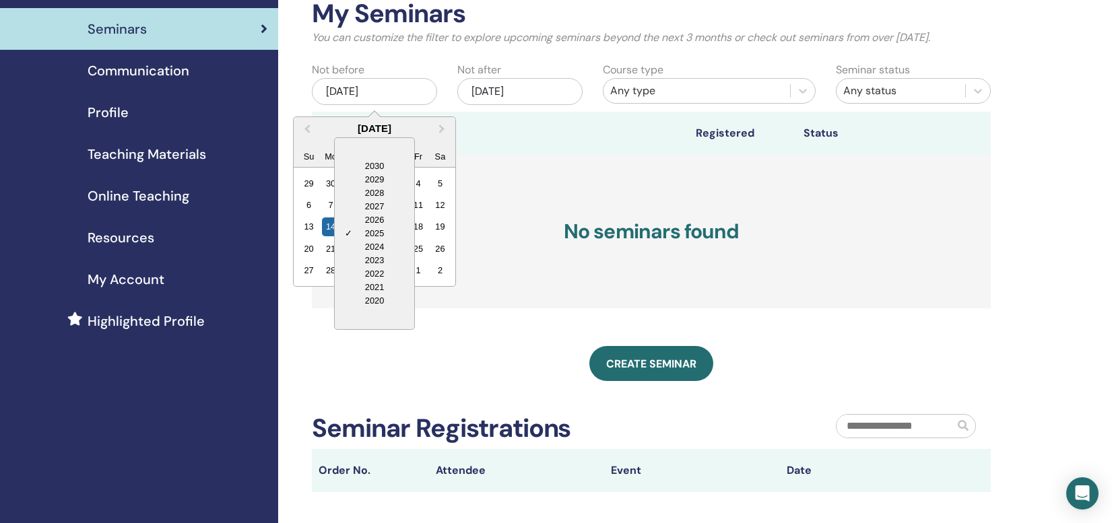
click at [391, 139] on div "Choose Date" at bounding box center [374, 149] width 79 height 22
click at [372, 299] on div "2021" at bounding box center [374, 300] width 79 height 13
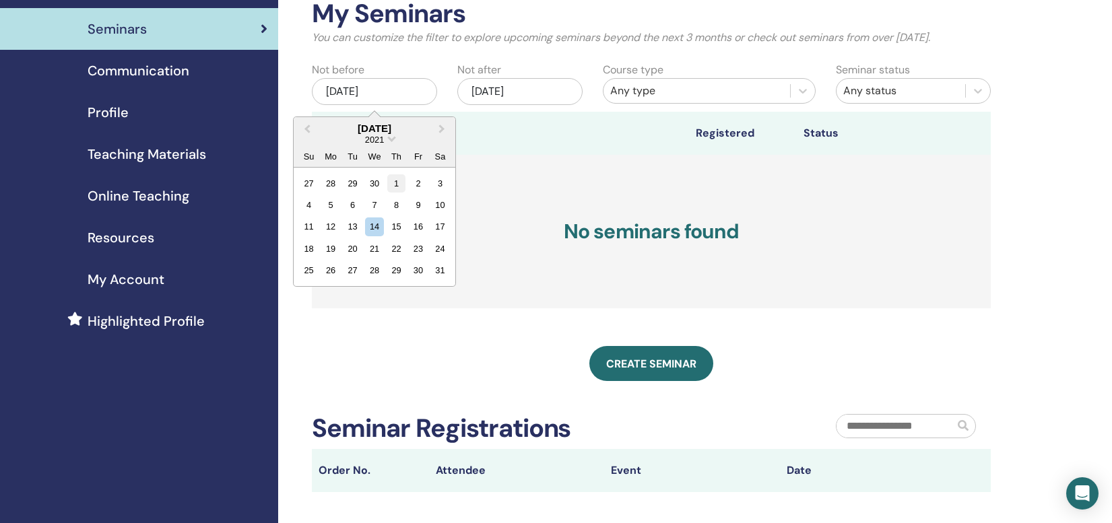
click at [394, 182] on div "1" at bounding box center [396, 183] width 18 height 18
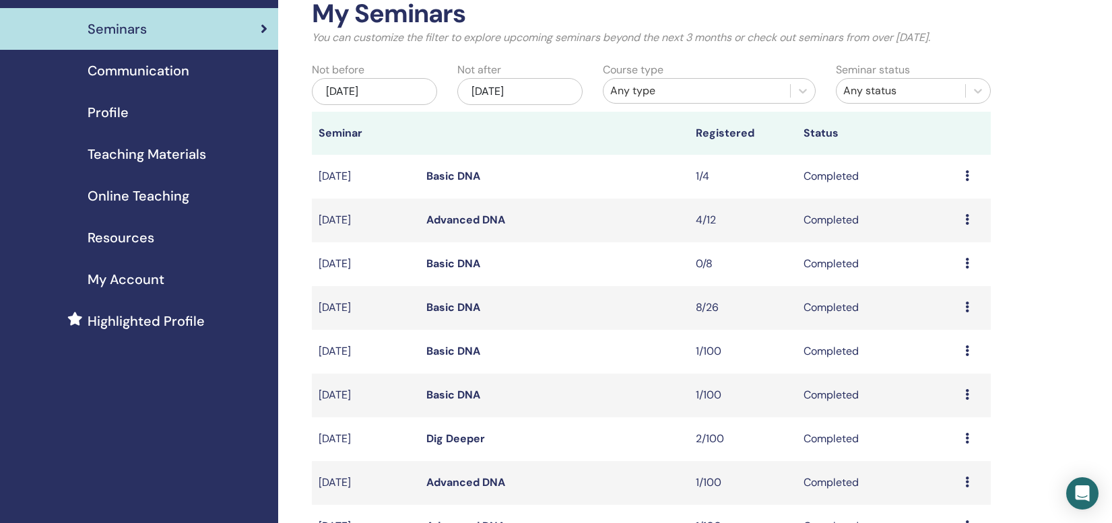
click at [397, 89] on div "Jul/01, 2021" at bounding box center [374, 91] width 125 height 27
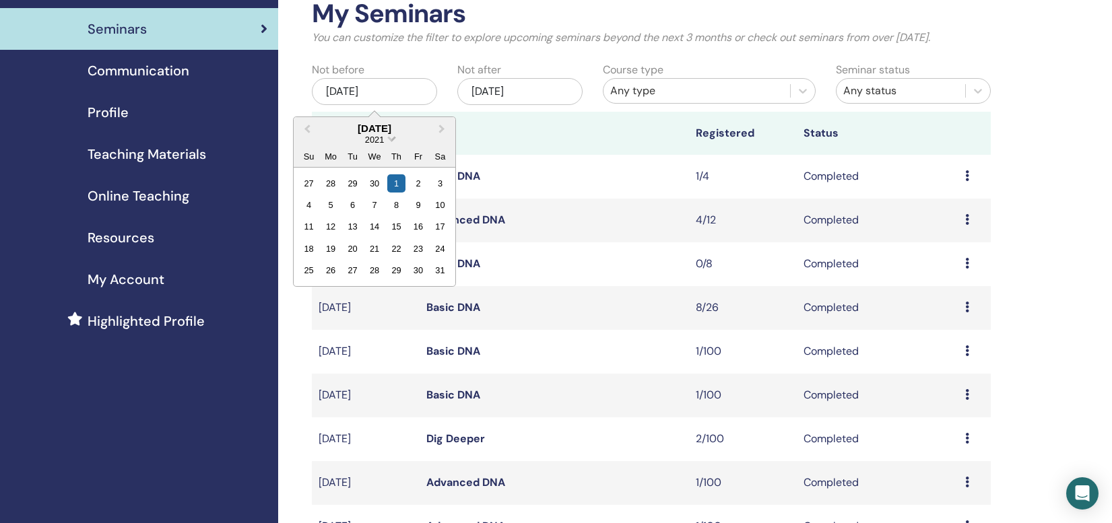
click at [392, 139] on span "Choose Date" at bounding box center [391, 137] width 9 height 9
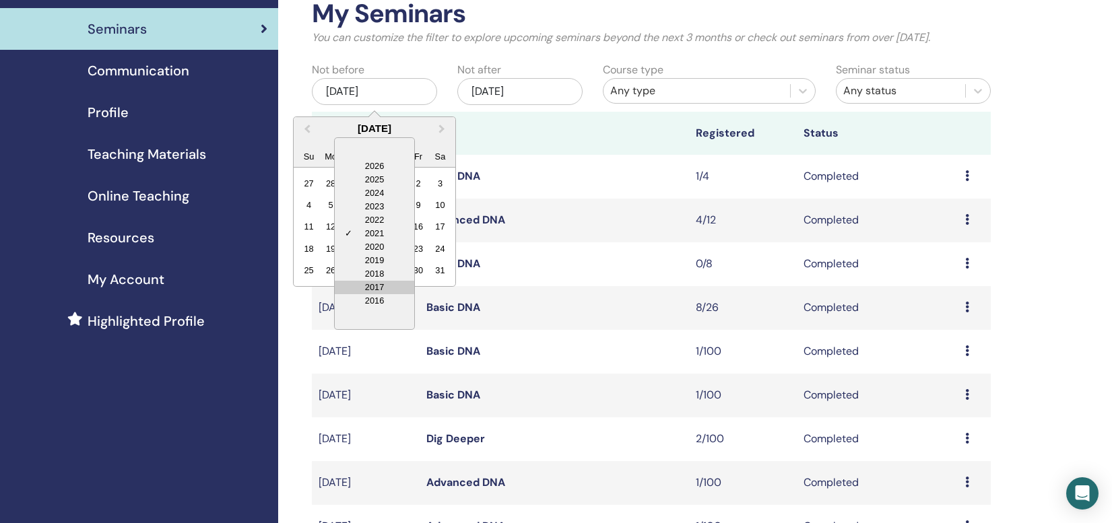
click at [371, 283] on div "2017" at bounding box center [374, 287] width 79 height 13
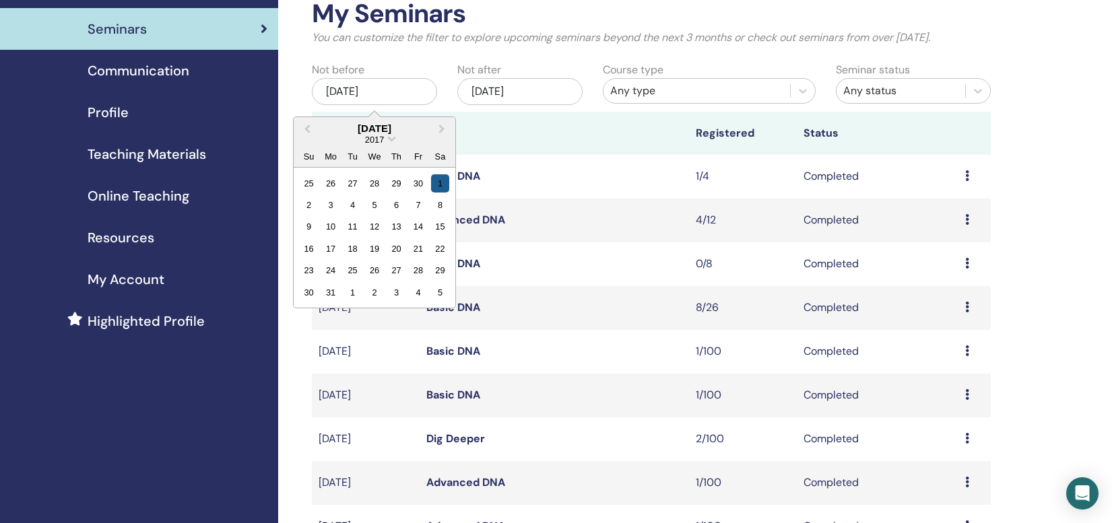
click at [440, 186] on div "1" at bounding box center [440, 183] width 18 height 18
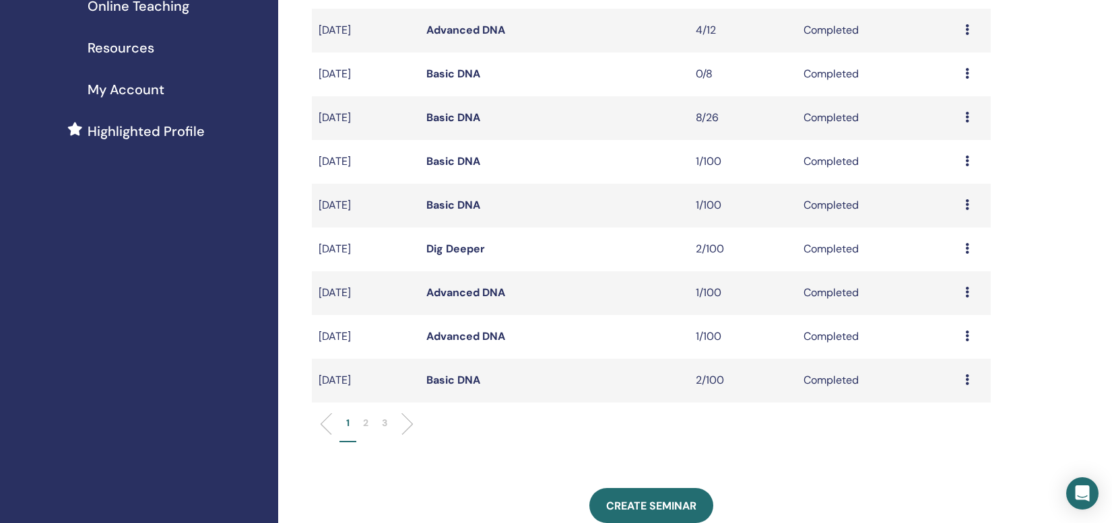
scroll to position [272, 0]
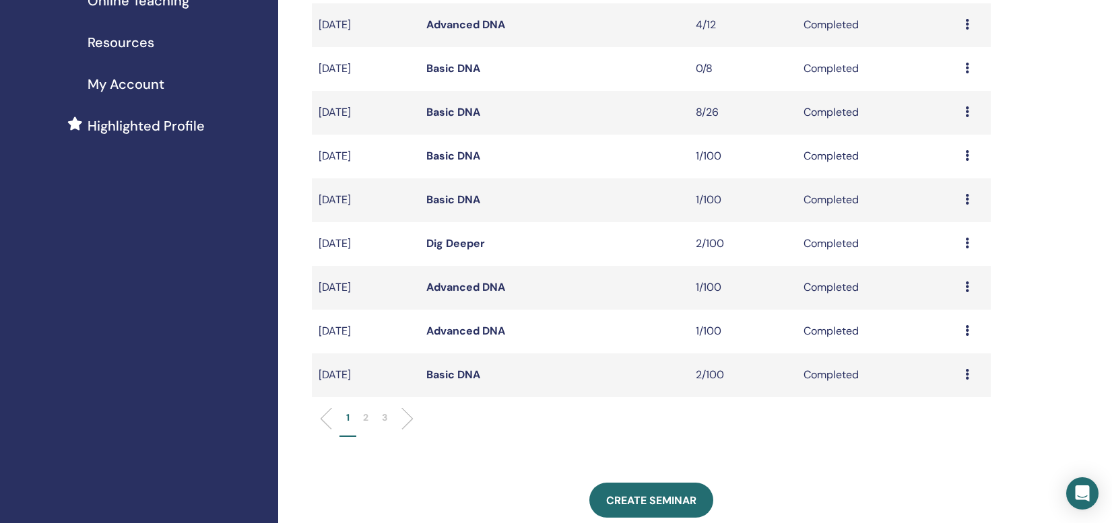
click at [385, 418] on p "3" at bounding box center [384, 418] width 5 height 14
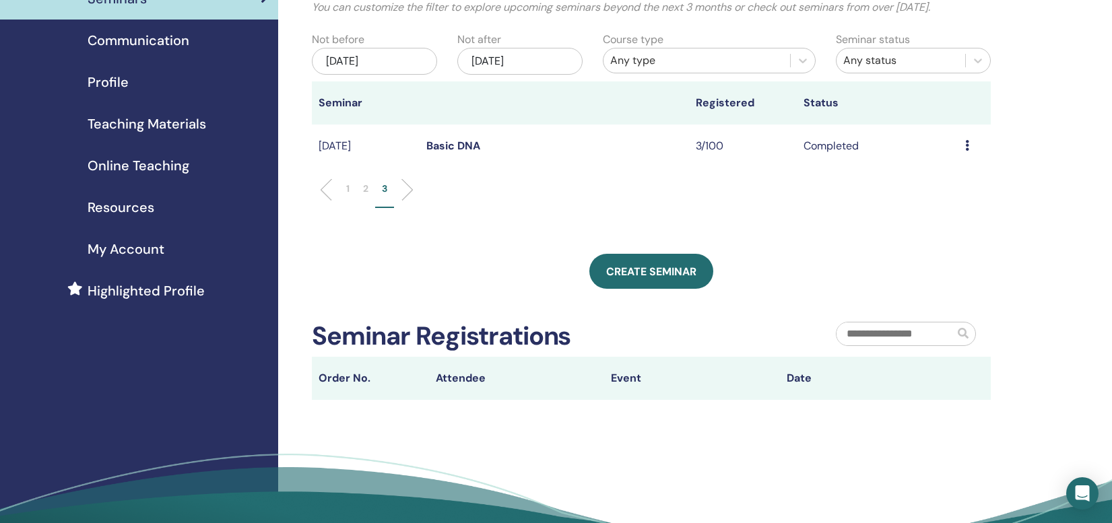
scroll to position [100, 0]
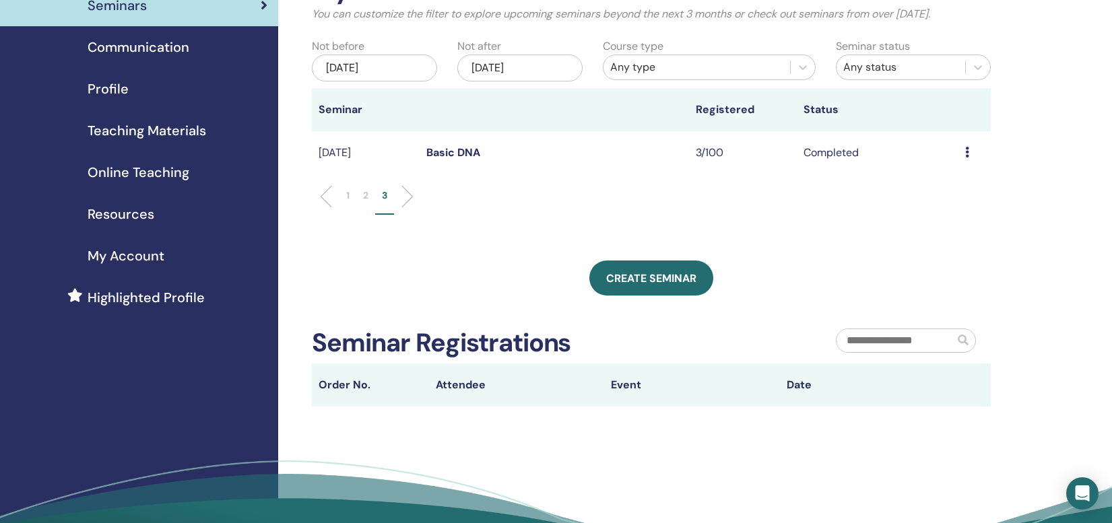
click at [367, 196] on p "2" at bounding box center [365, 196] width 5 height 14
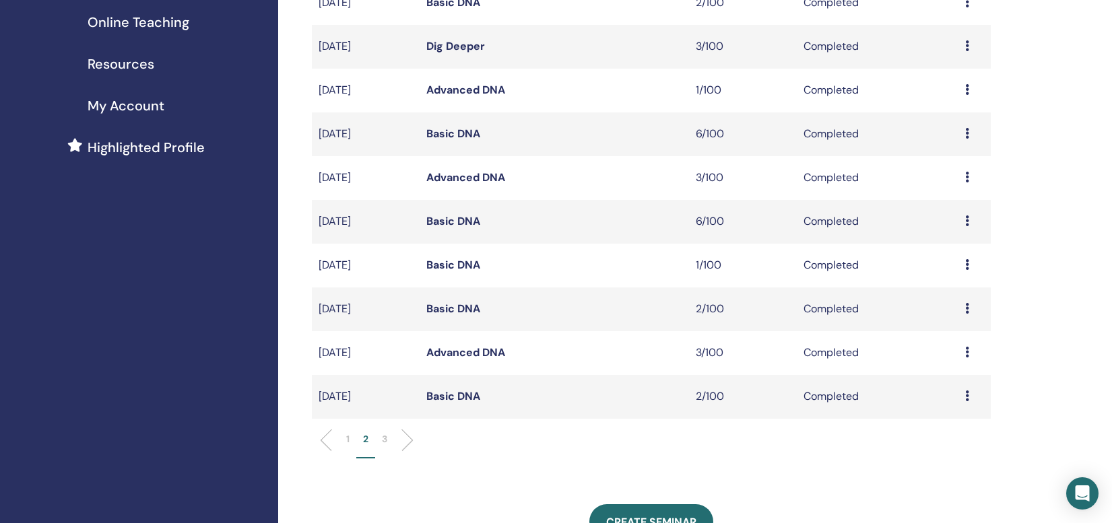
scroll to position [308, 0]
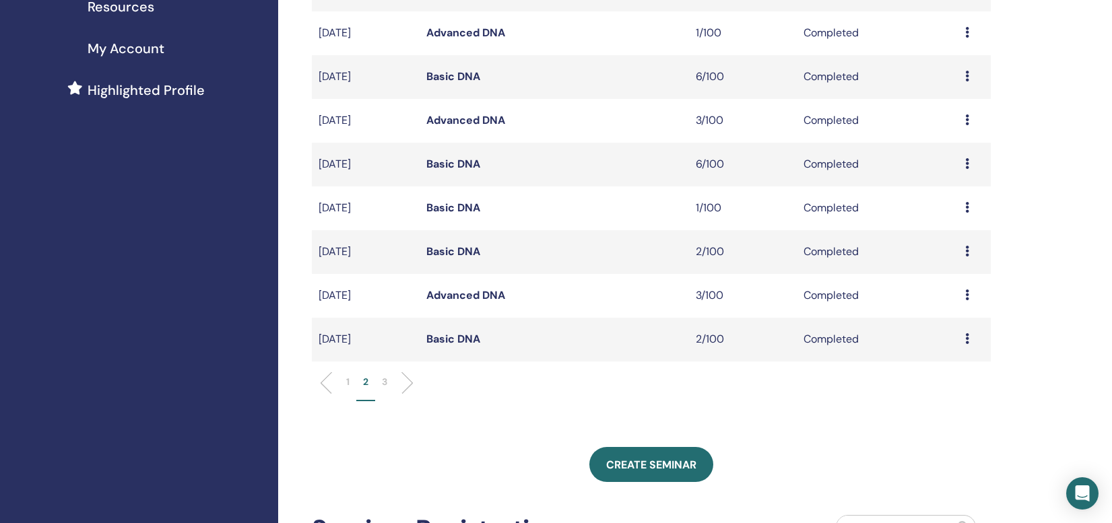
click at [460, 338] on link "Basic DNA" at bounding box center [453, 339] width 54 height 14
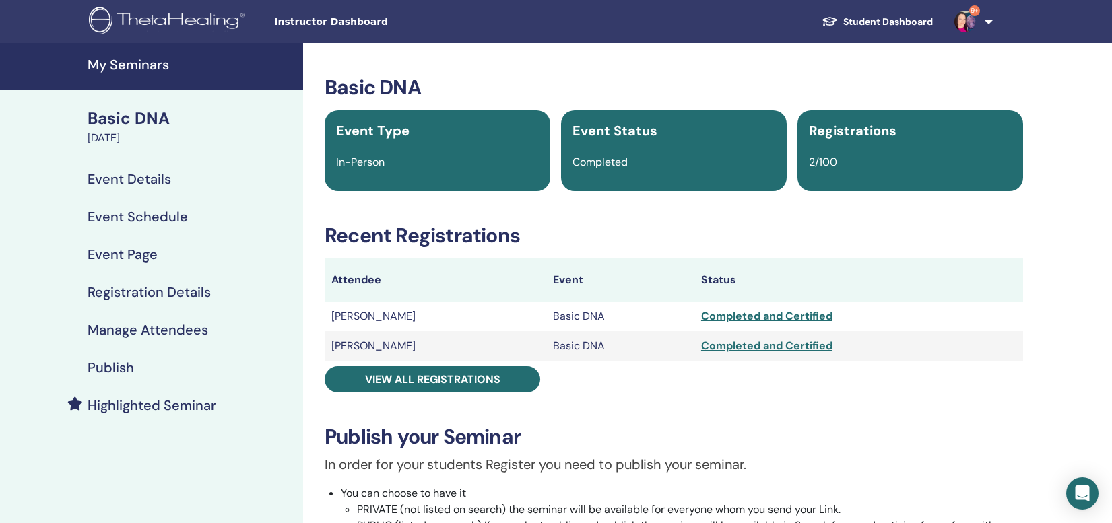
click at [707, 343] on div "Completed and Certified" at bounding box center [858, 346] width 315 height 16
click at [701, 349] on div "Completed and Certified" at bounding box center [858, 346] width 315 height 16
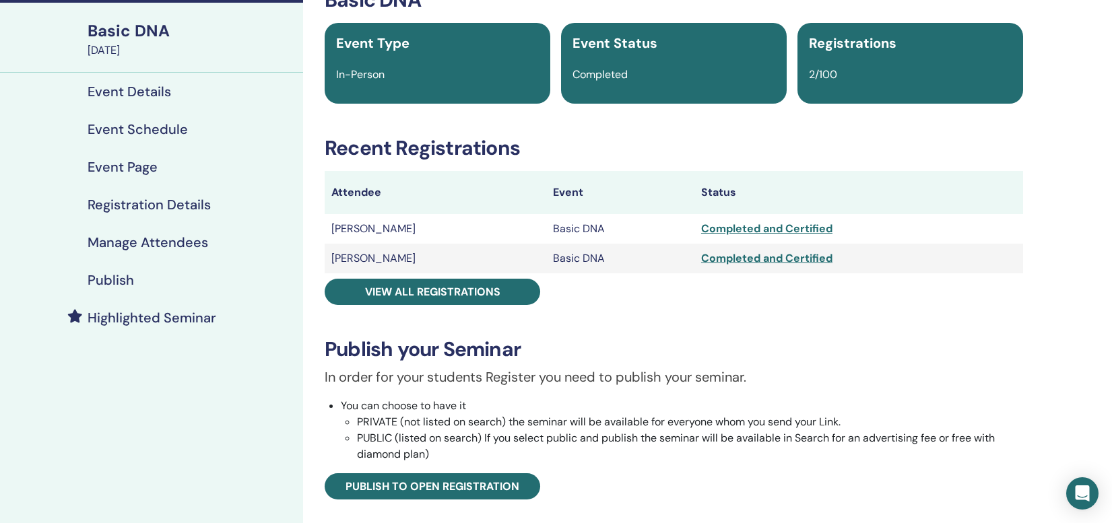
scroll to position [88, 0]
